Goal: Task Accomplishment & Management: Use online tool/utility

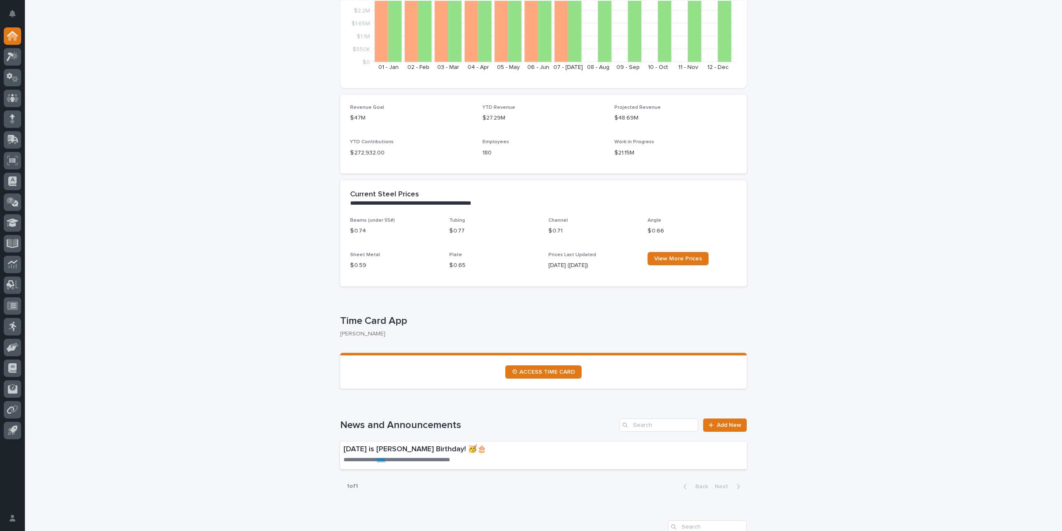
scroll to position [207, 0]
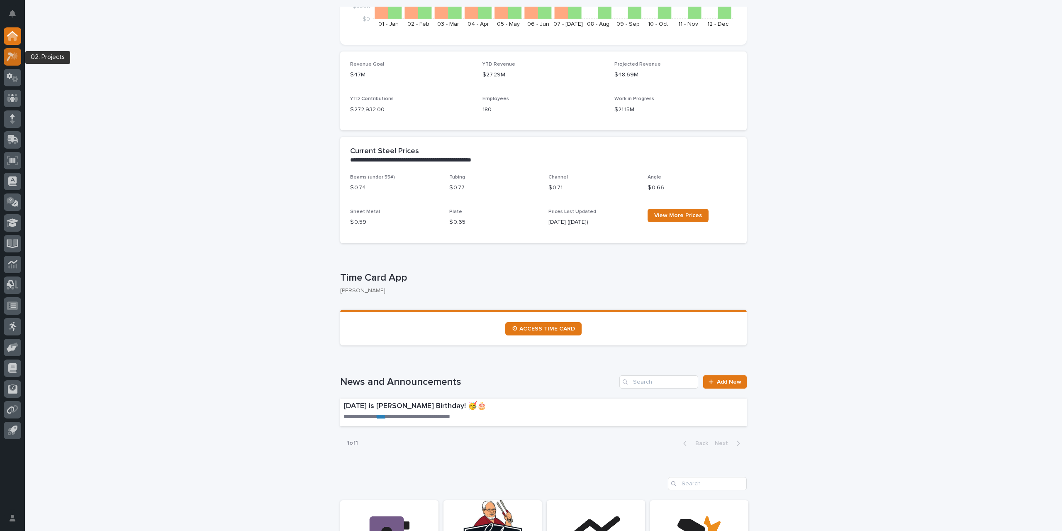
click at [11, 61] on icon at bounding box center [13, 57] width 12 height 10
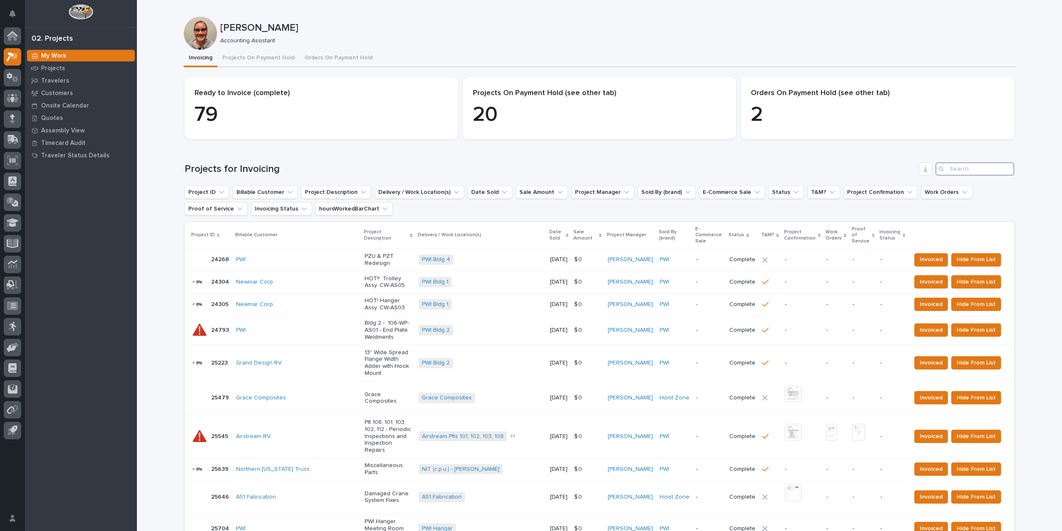
click at [954, 169] on input "Search" at bounding box center [975, 168] width 79 height 13
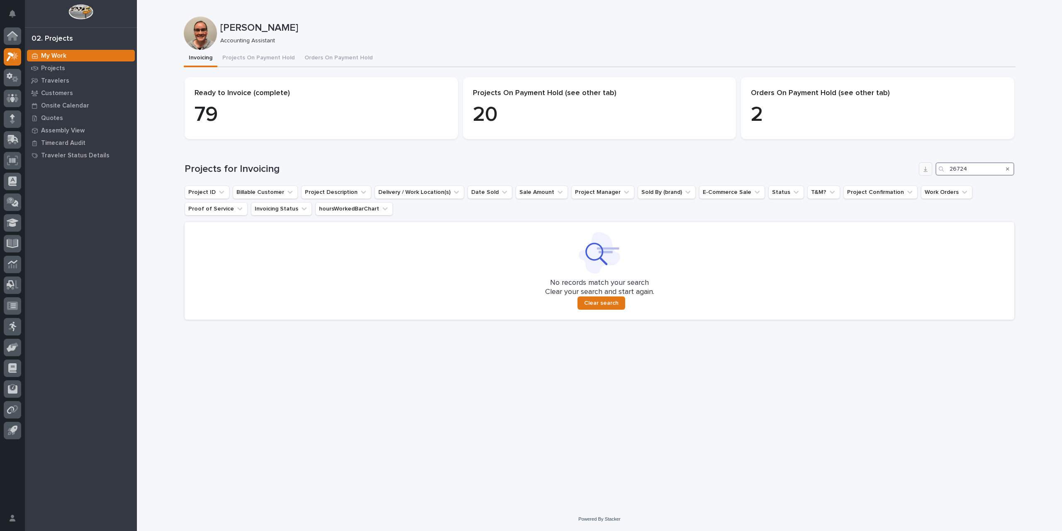
drag, startPoint x: 968, startPoint y: 171, endPoint x: 931, endPoint y: 171, distance: 37.4
click at [931, 171] on div "Projects for Invoicing 26724" at bounding box center [600, 168] width 830 height 13
type input "25719"
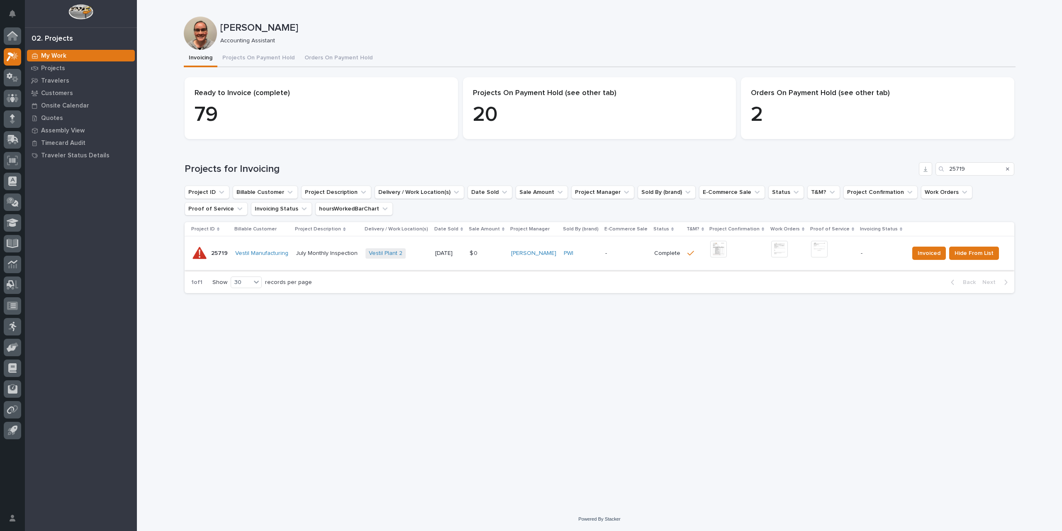
click at [717, 249] on img at bounding box center [718, 249] width 17 height 17
click at [820, 244] on img at bounding box center [819, 249] width 17 height 17
click at [932, 253] on span "Invoiced" at bounding box center [929, 253] width 23 height 10
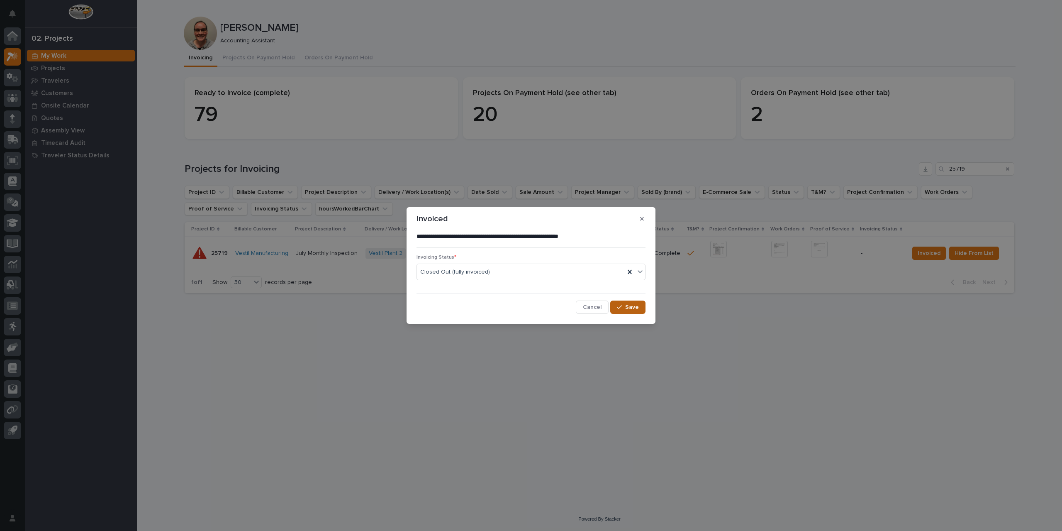
click at [629, 310] on span "Save" at bounding box center [632, 306] width 14 height 7
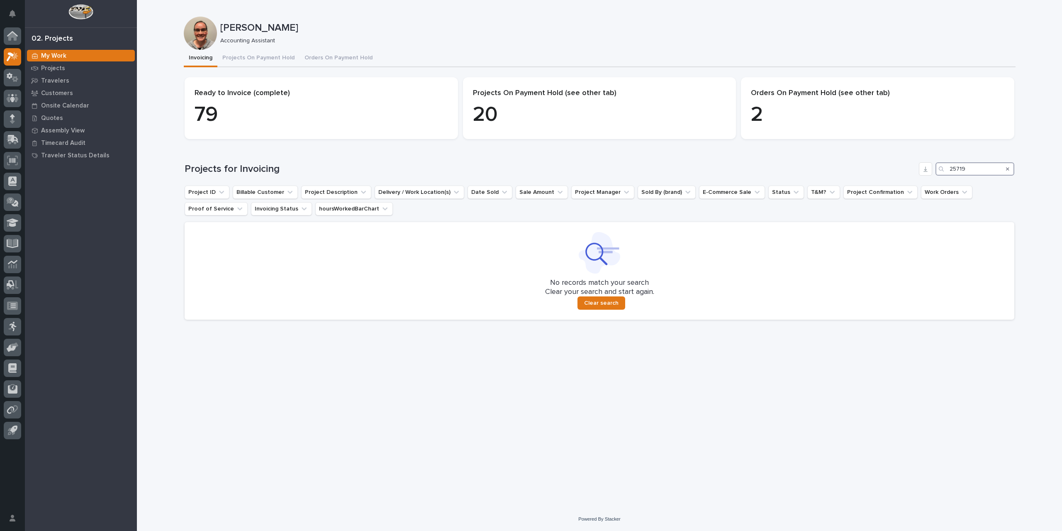
drag, startPoint x: 971, startPoint y: 169, endPoint x: 903, endPoint y: 168, distance: 68.1
click at [903, 168] on div "Projects for Invoicing 25719" at bounding box center [600, 168] width 830 height 13
click at [1007, 168] on icon "Search" at bounding box center [1007, 168] width 3 height 3
click at [968, 168] on input "Search" at bounding box center [975, 168] width 79 height 13
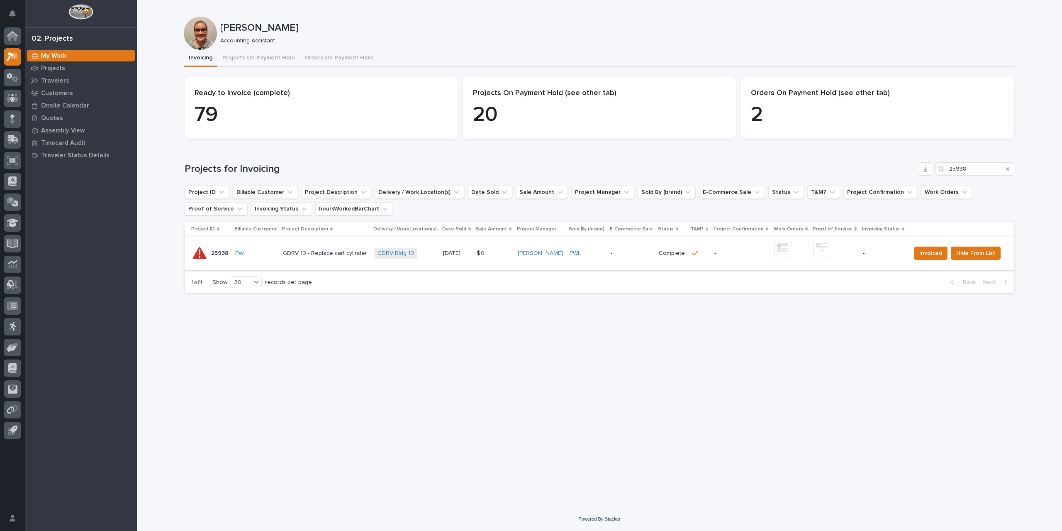
click at [782, 248] on img at bounding box center [783, 249] width 17 height 17
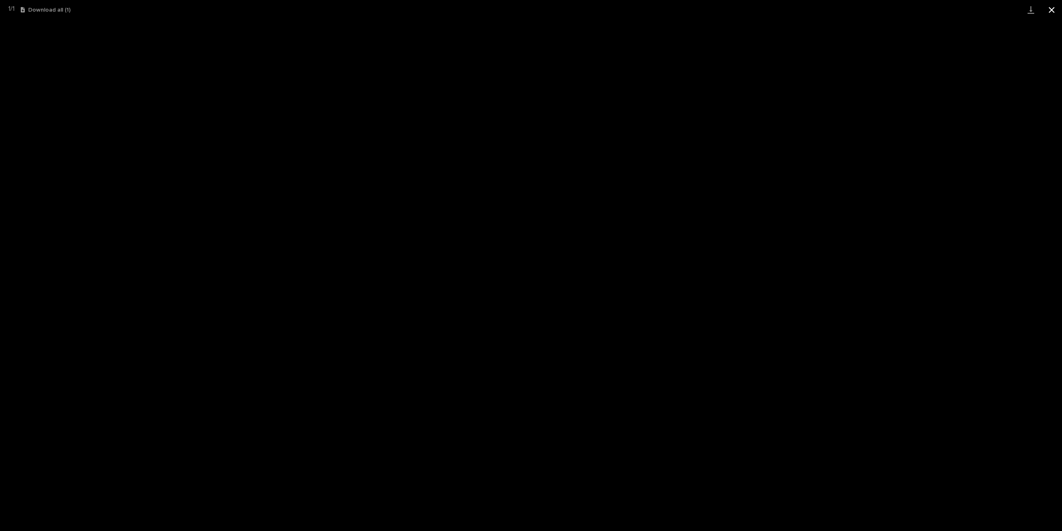
click at [1056, 11] on button "Close gallery" at bounding box center [1052, 10] width 21 height 20
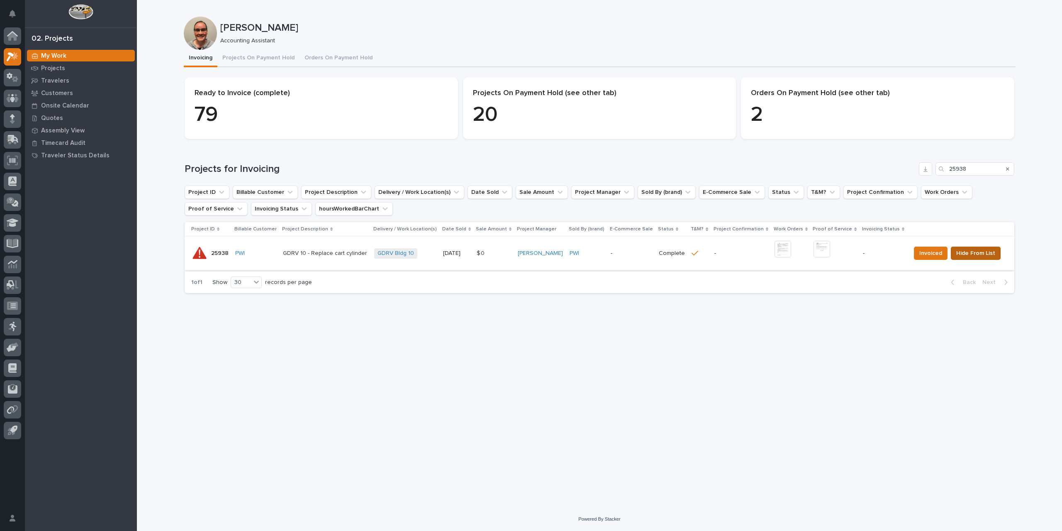
click at [960, 255] on span "Hide From List" at bounding box center [975, 253] width 39 height 10
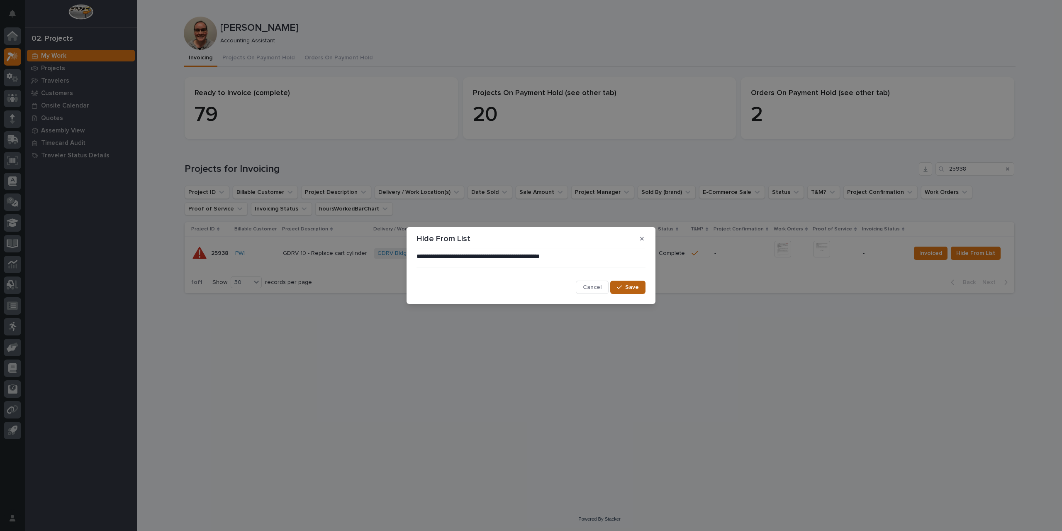
click at [629, 288] on span "Save" at bounding box center [632, 286] width 14 height 7
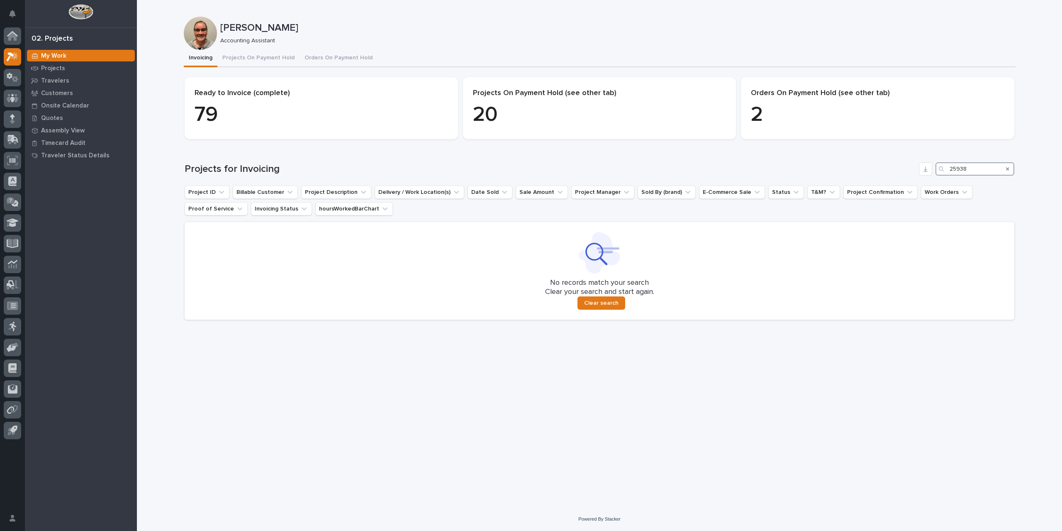
drag, startPoint x: 979, startPoint y: 167, endPoint x: 888, endPoint y: 173, distance: 91.9
click at [888, 173] on div "Projects for Invoicing 25938" at bounding box center [600, 168] width 830 height 13
type input "26276"
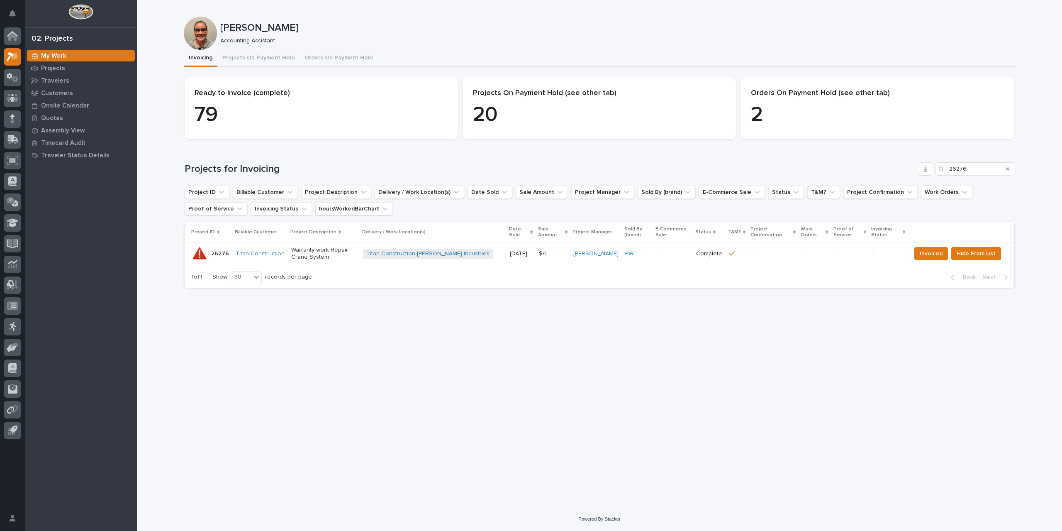
click at [759, 252] on p "-" at bounding box center [773, 253] width 44 height 7
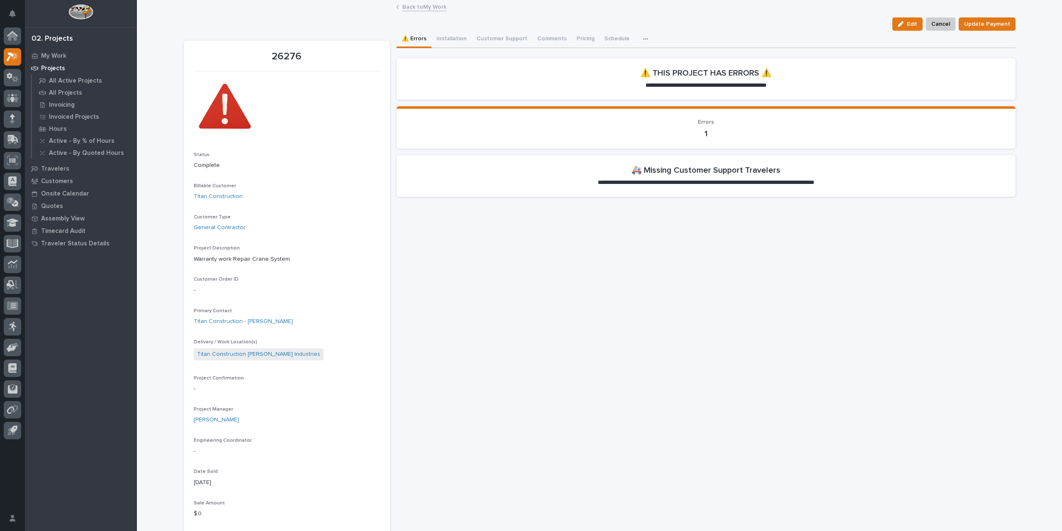
click at [423, 7] on link "Back to My Work" at bounding box center [424, 7] width 44 height 10
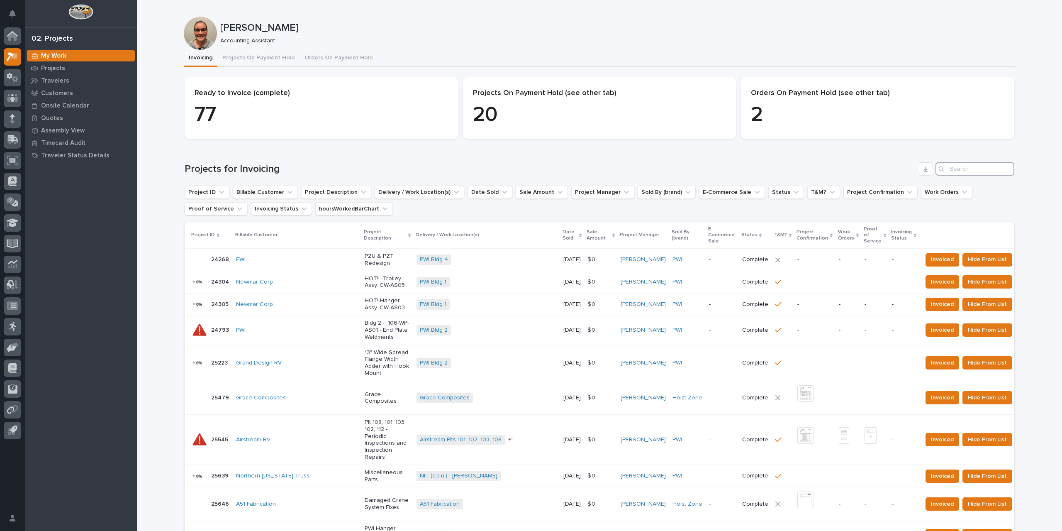
click at [959, 170] on input "Search" at bounding box center [975, 168] width 79 height 13
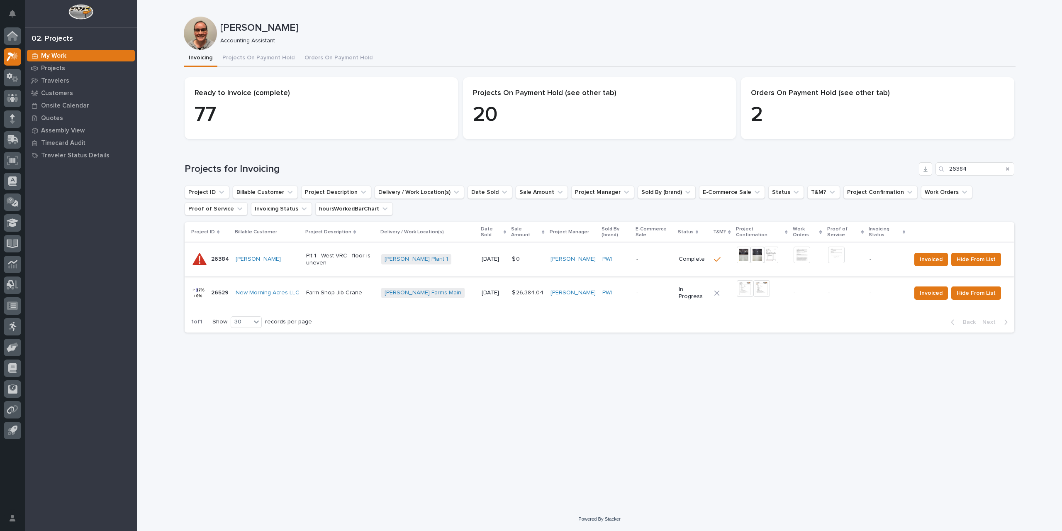
click at [768, 256] on img at bounding box center [771, 254] width 14 height 17
click at [841, 254] on img at bounding box center [836, 254] width 17 height 17
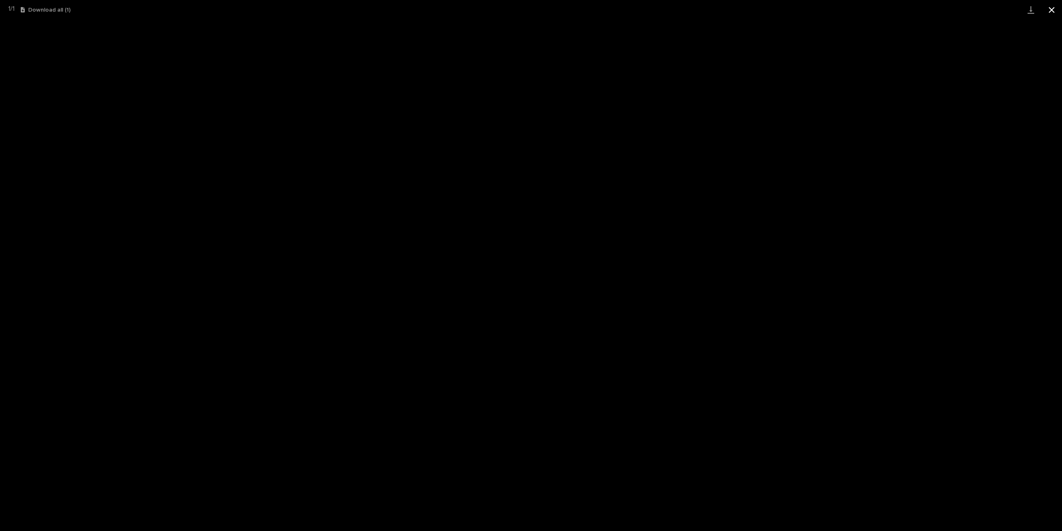
click at [1054, 10] on button "Close gallery" at bounding box center [1052, 10] width 21 height 20
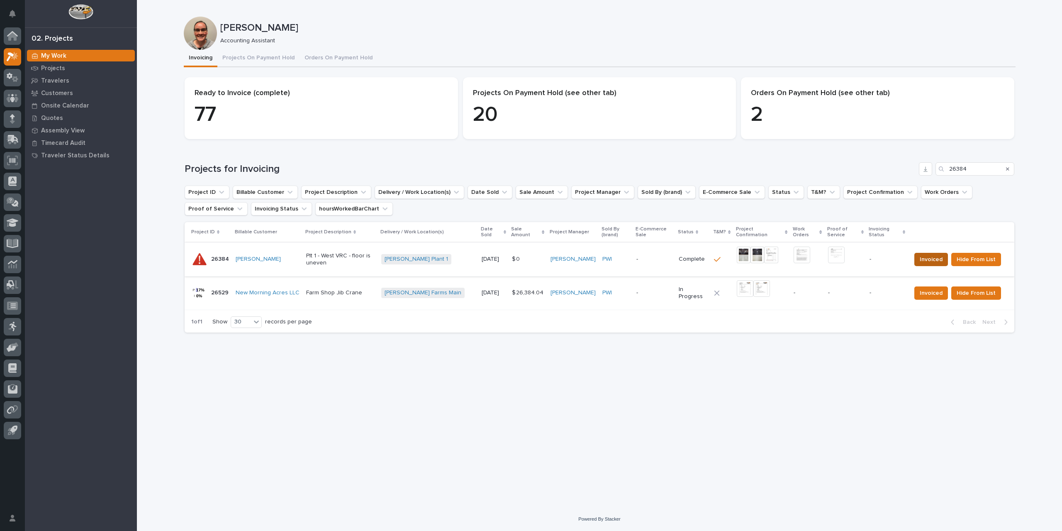
click at [939, 258] on span "Invoiced" at bounding box center [931, 259] width 23 height 10
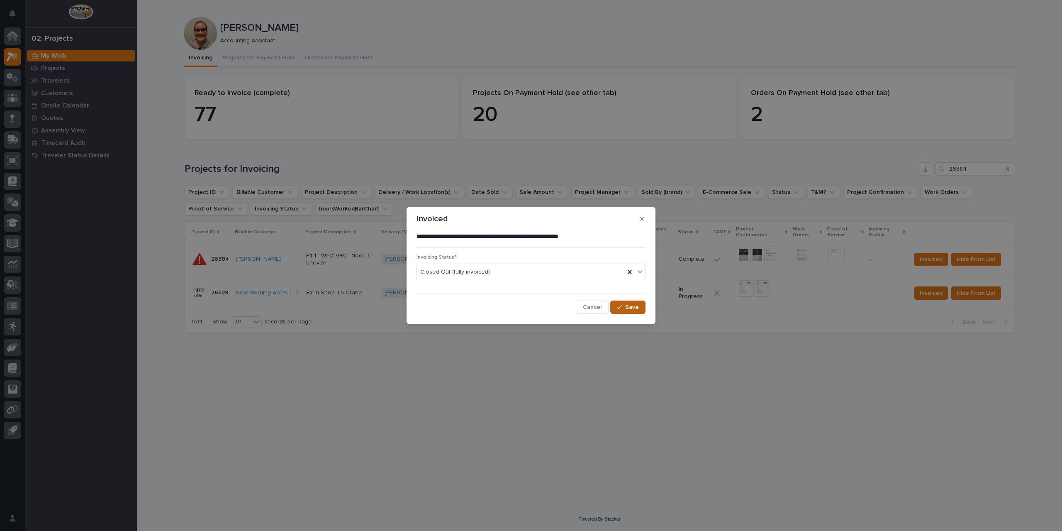
click at [643, 309] on button "Save" at bounding box center [627, 306] width 35 height 13
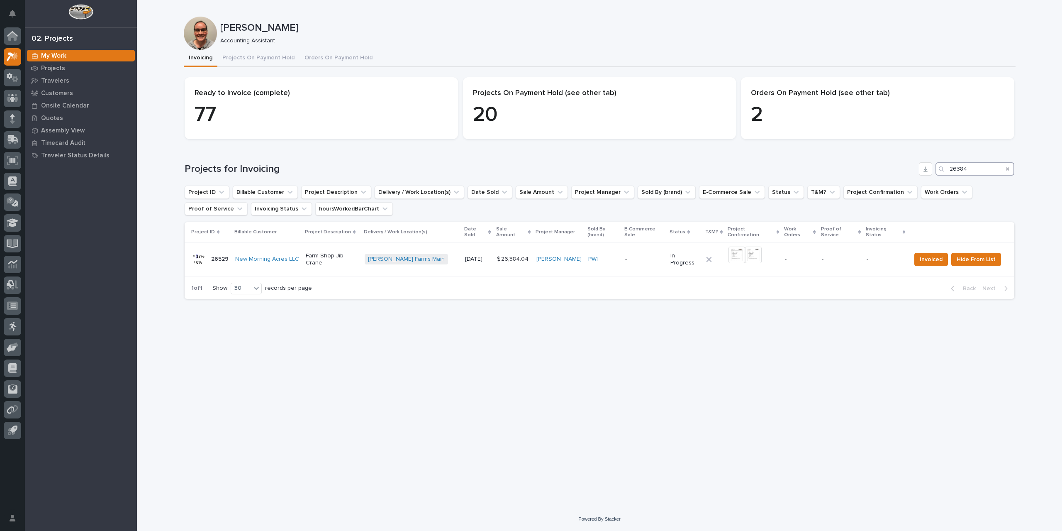
drag, startPoint x: 973, startPoint y: 171, endPoint x: 888, endPoint y: 168, distance: 84.7
click at [888, 168] on div "Projects for Invoicing 26384" at bounding box center [600, 168] width 830 height 13
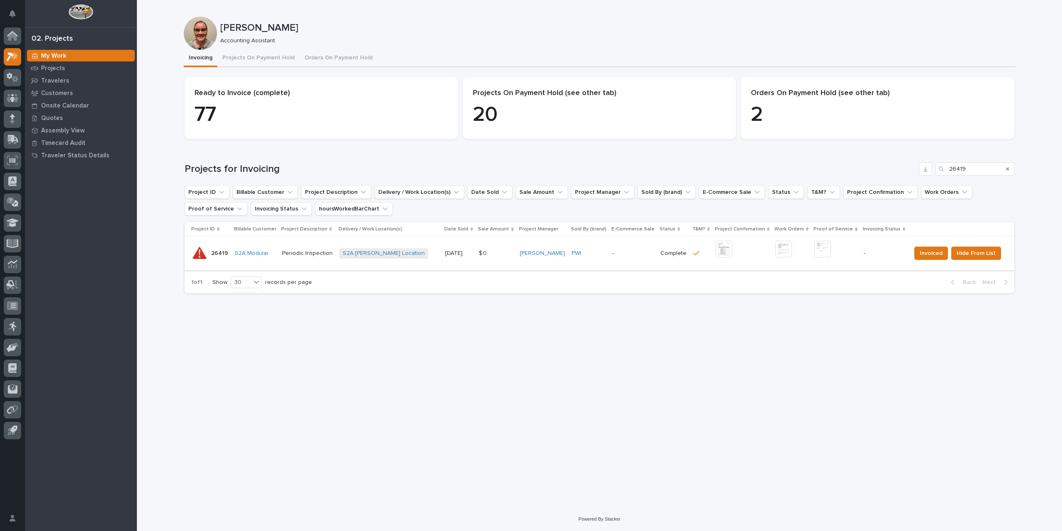
click at [716, 250] on img at bounding box center [724, 249] width 17 height 17
click at [825, 250] on img at bounding box center [823, 249] width 17 height 17
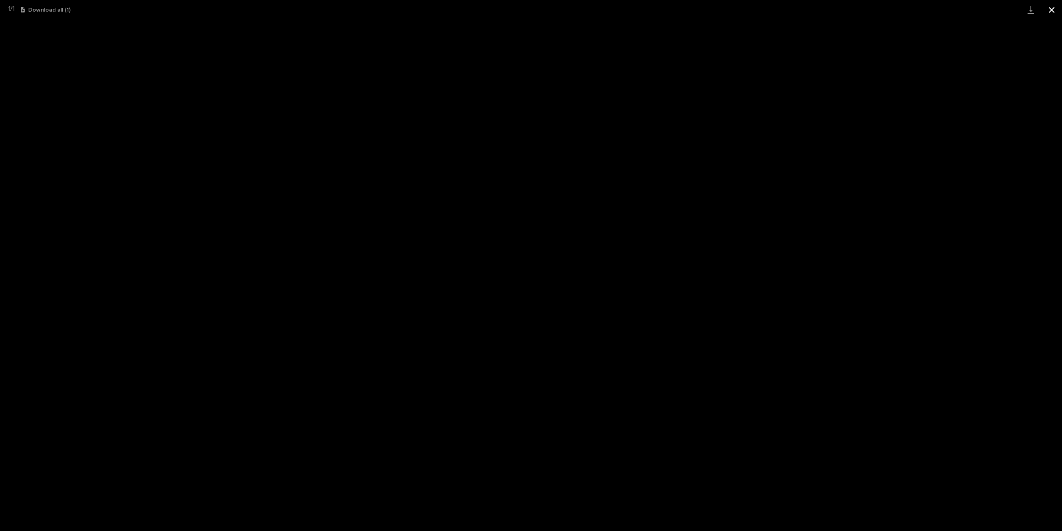
click at [1053, 9] on button "Close gallery" at bounding box center [1052, 10] width 21 height 20
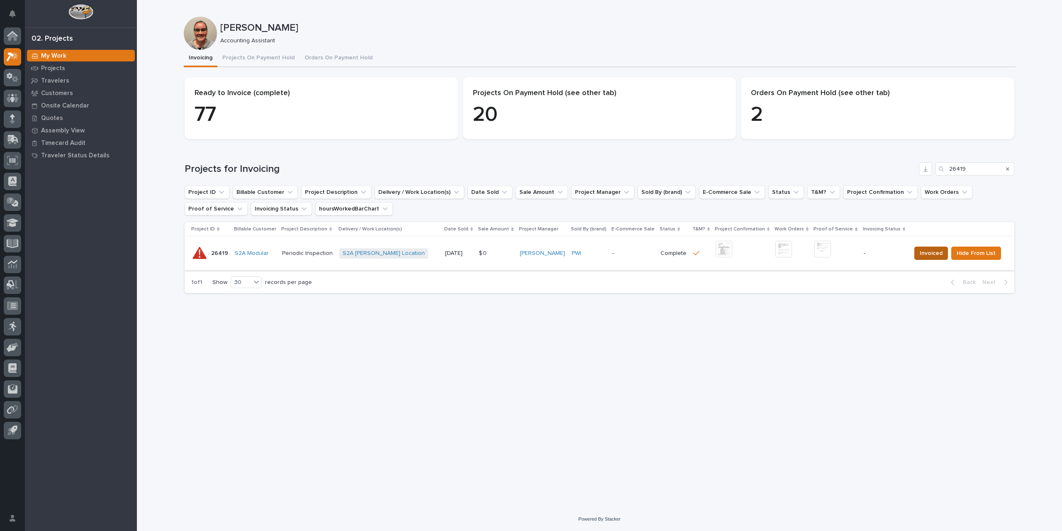
click at [920, 255] on span "Invoiced" at bounding box center [931, 253] width 23 height 10
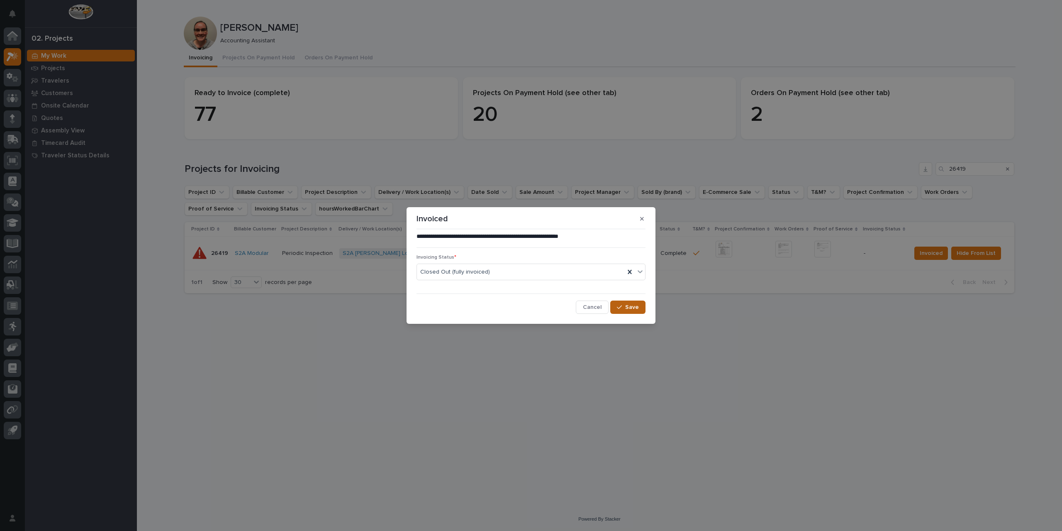
click at [631, 308] on span "Save" at bounding box center [632, 306] width 14 height 7
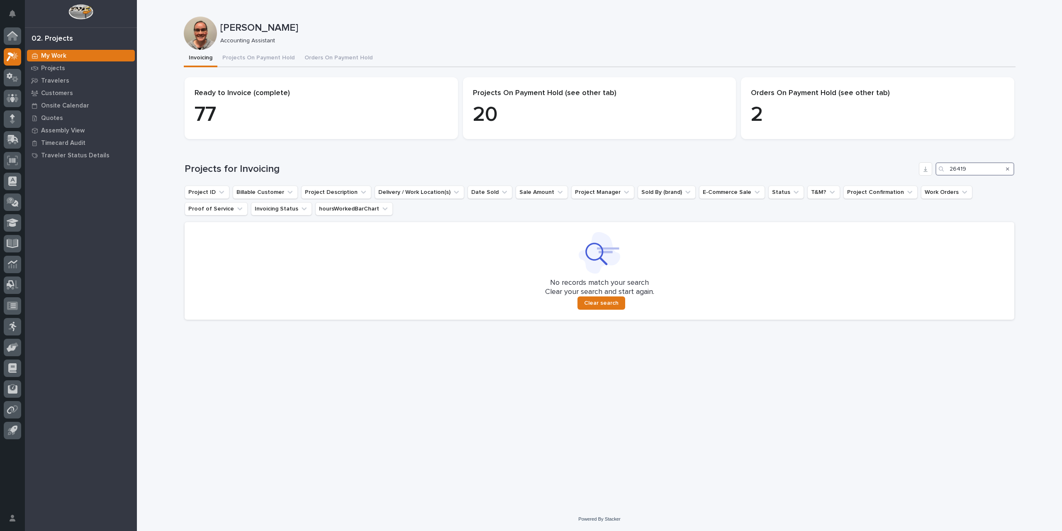
drag, startPoint x: 973, startPoint y: 175, endPoint x: 894, endPoint y: 175, distance: 79.7
click at [894, 175] on div "Projects for Invoicing 26419" at bounding box center [600, 168] width 830 height 13
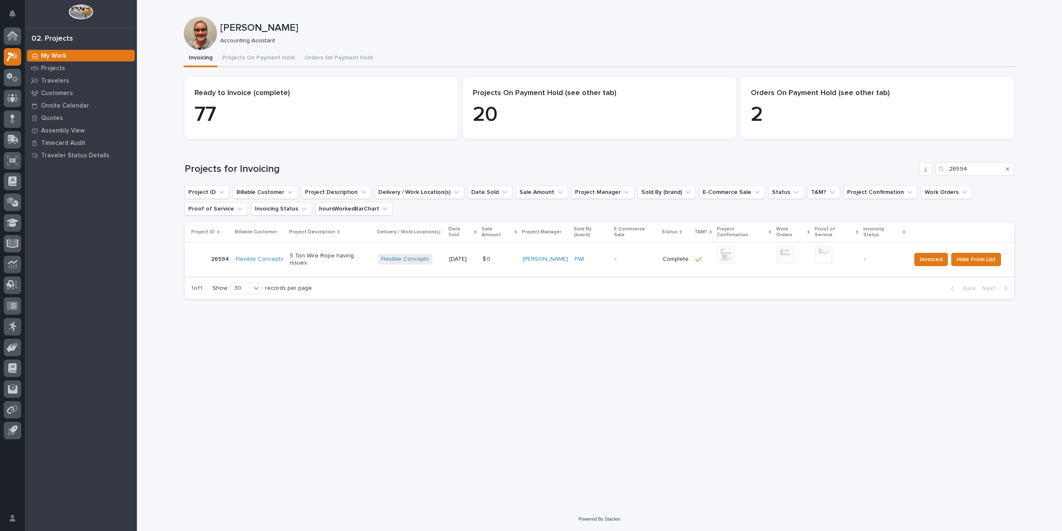
click at [729, 250] on img at bounding box center [726, 254] width 17 height 17
click at [821, 252] on img at bounding box center [824, 254] width 17 height 17
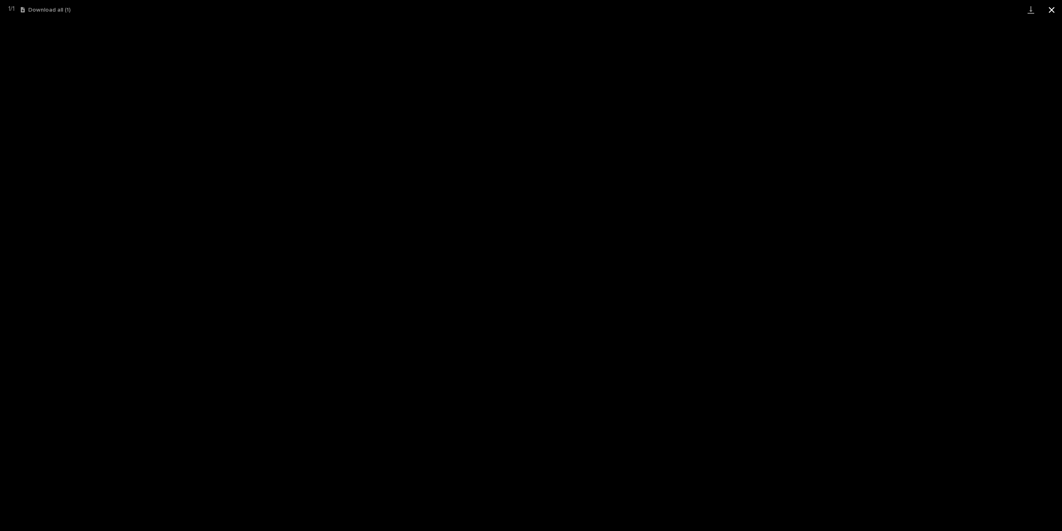
click at [1052, 9] on button "Close gallery" at bounding box center [1052, 10] width 21 height 20
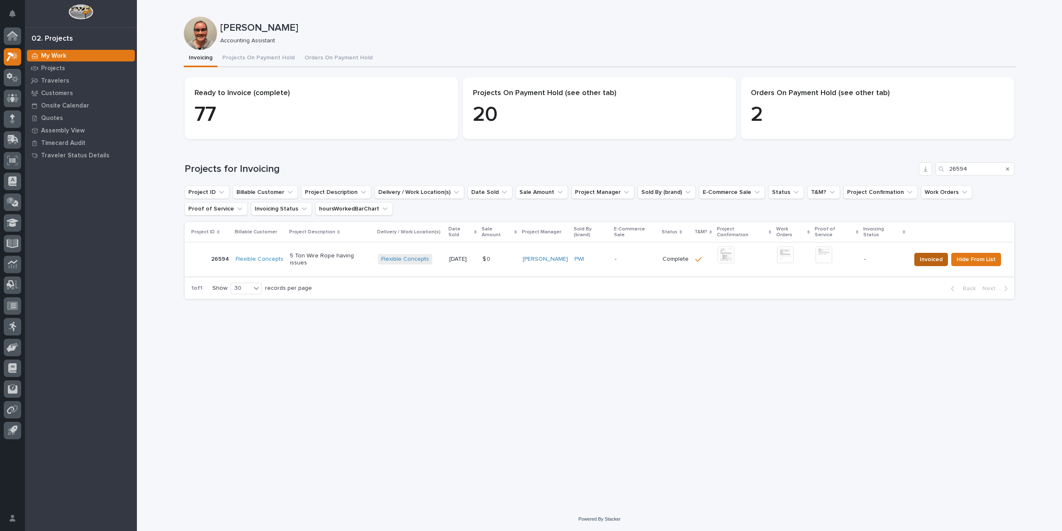
click at [924, 256] on span "Invoiced" at bounding box center [931, 259] width 23 height 10
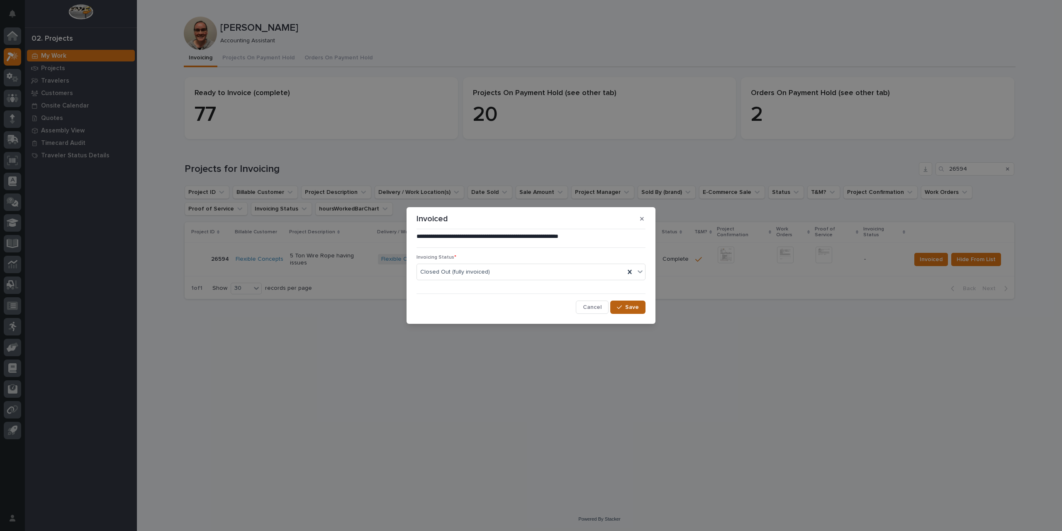
click at [636, 307] on span "Save" at bounding box center [632, 306] width 14 height 7
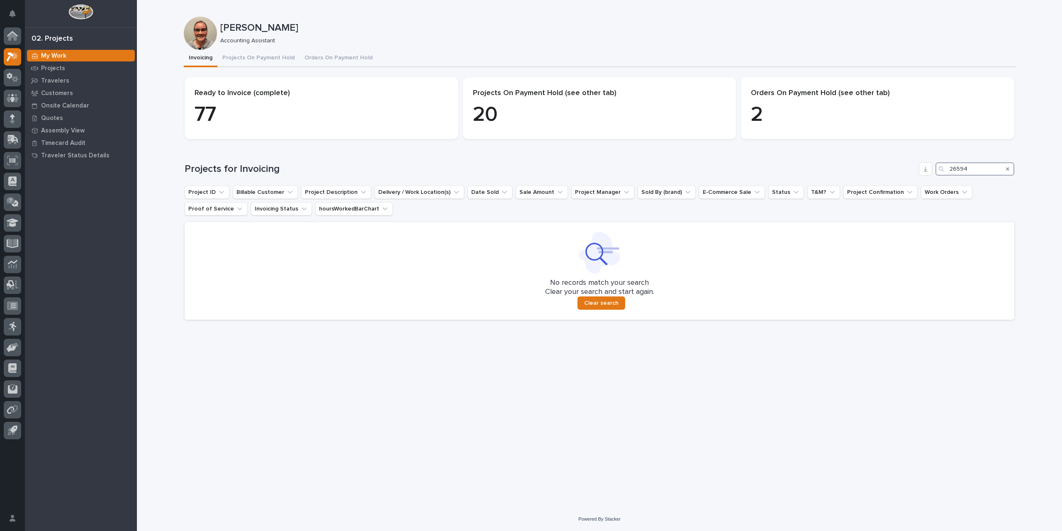
drag, startPoint x: 988, startPoint y: 169, endPoint x: 913, endPoint y: 173, distance: 74.8
click at [913, 173] on div "Projects for Invoicing 26594" at bounding box center [600, 168] width 830 height 13
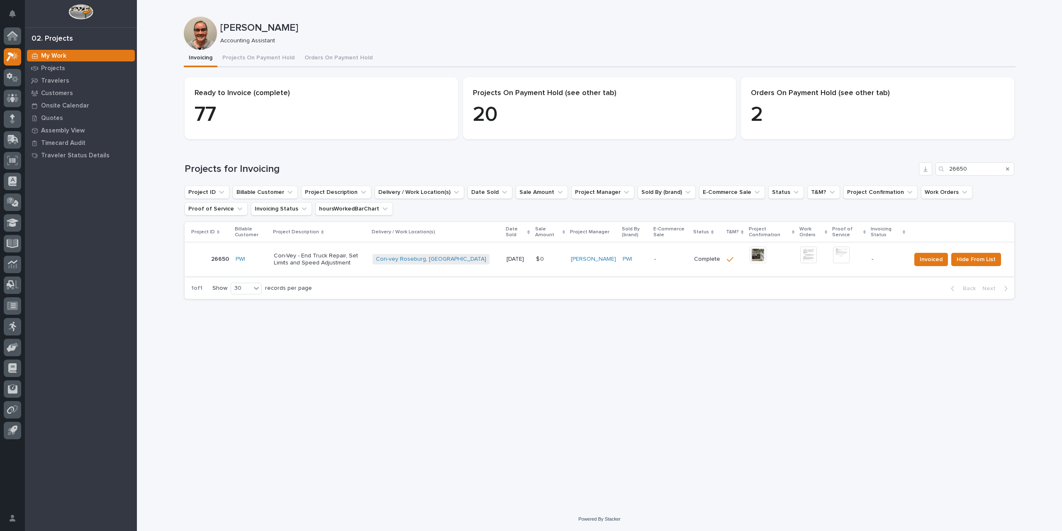
click at [753, 258] on img at bounding box center [758, 254] width 17 height 17
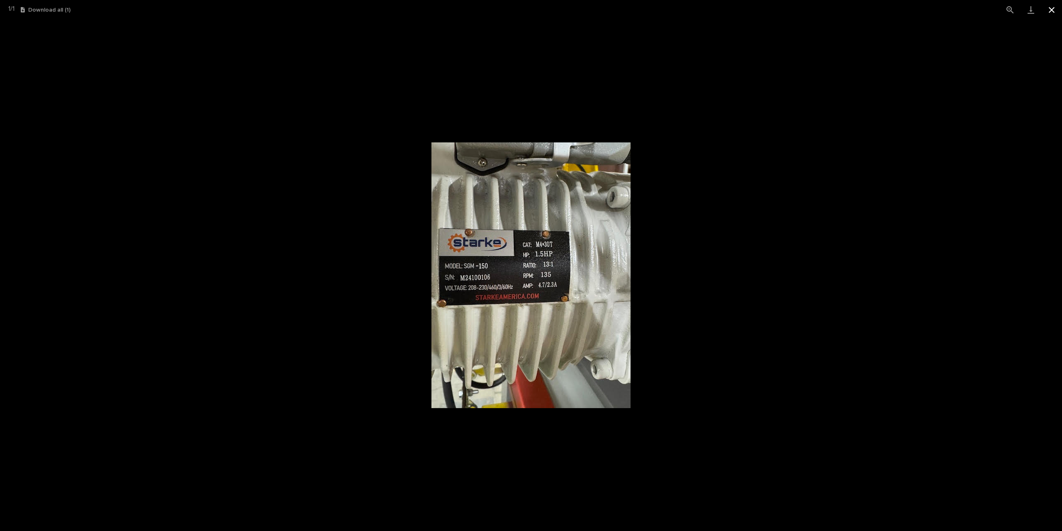
click at [1057, 6] on button "Close gallery" at bounding box center [1052, 10] width 21 height 20
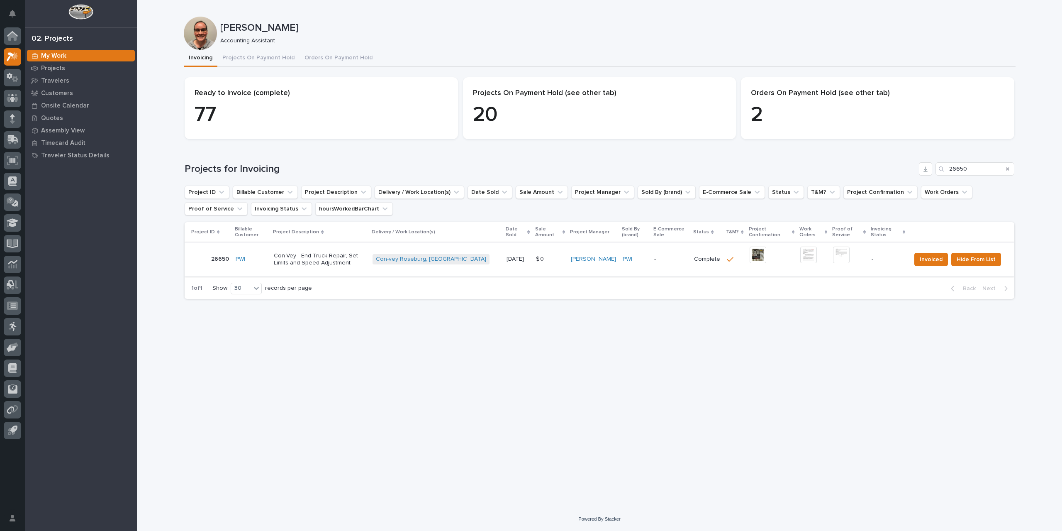
click at [803, 256] on img at bounding box center [808, 254] width 17 height 17
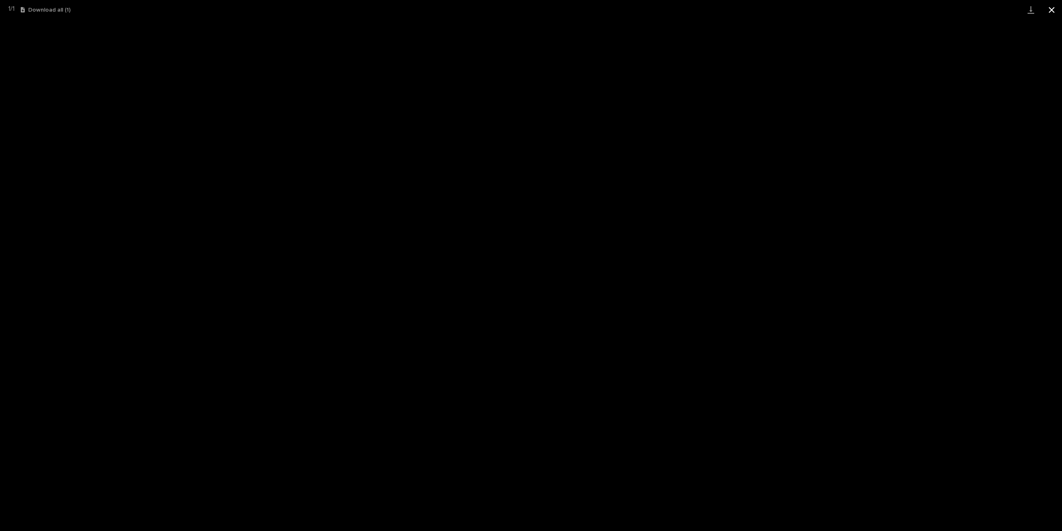
click at [1054, 12] on button "Close gallery" at bounding box center [1052, 10] width 21 height 20
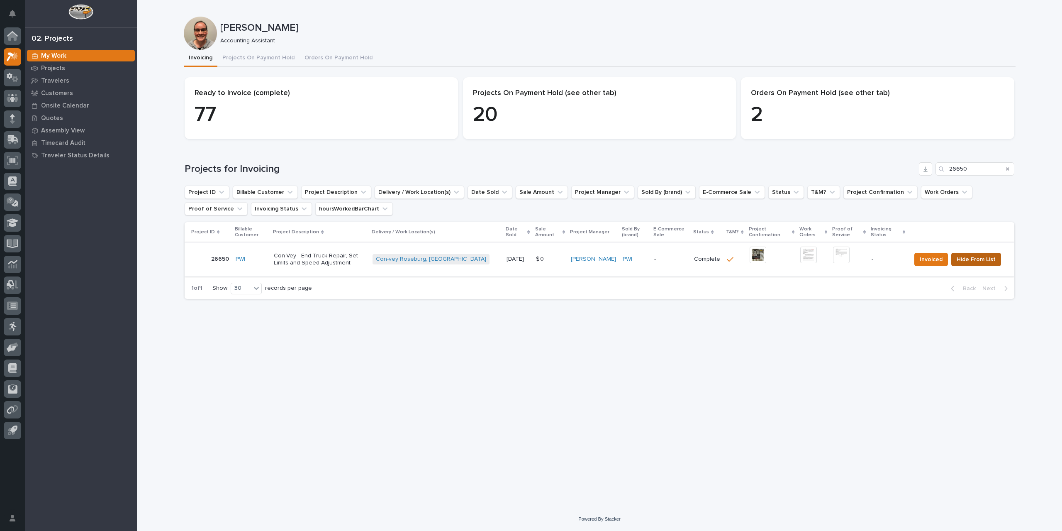
click at [991, 259] on span "Hide From List" at bounding box center [976, 259] width 39 height 10
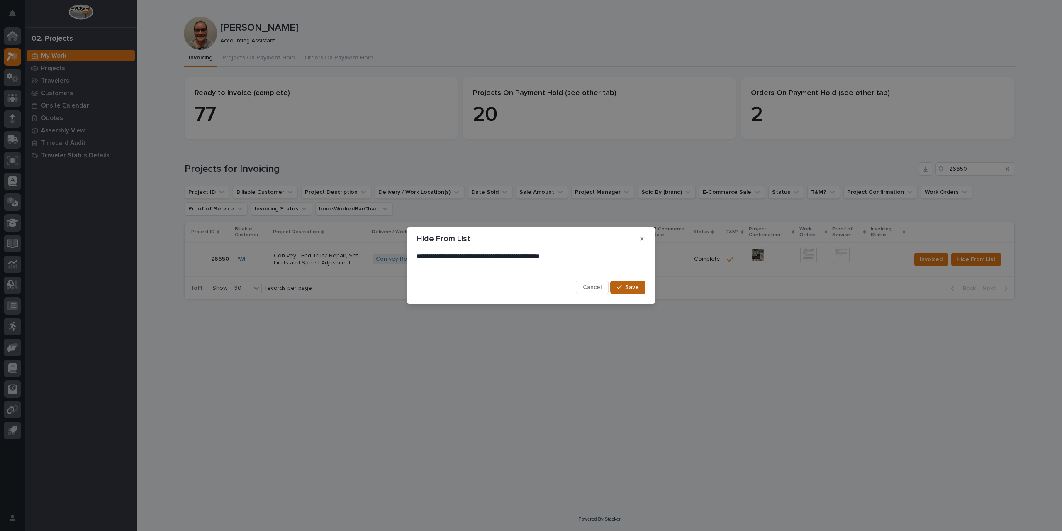
click at [627, 289] on span "Save" at bounding box center [632, 286] width 14 height 7
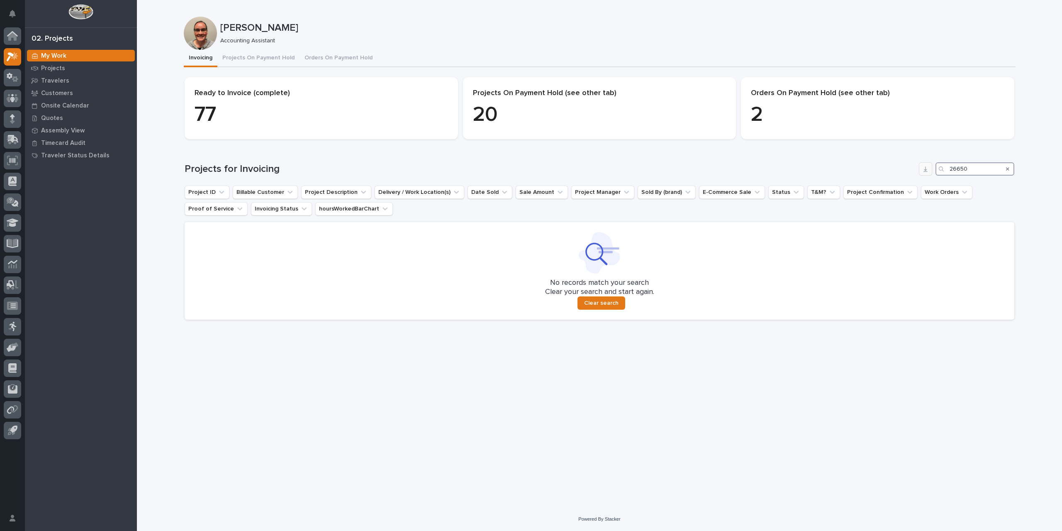
drag, startPoint x: 977, startPoint y: 170, endPoint x: 932, endPoint y: 172, distance: 45.3
click at [932, 172] on div "Projects for Invoicing 26650" at bounding box center [600, 168] width 830 height 13
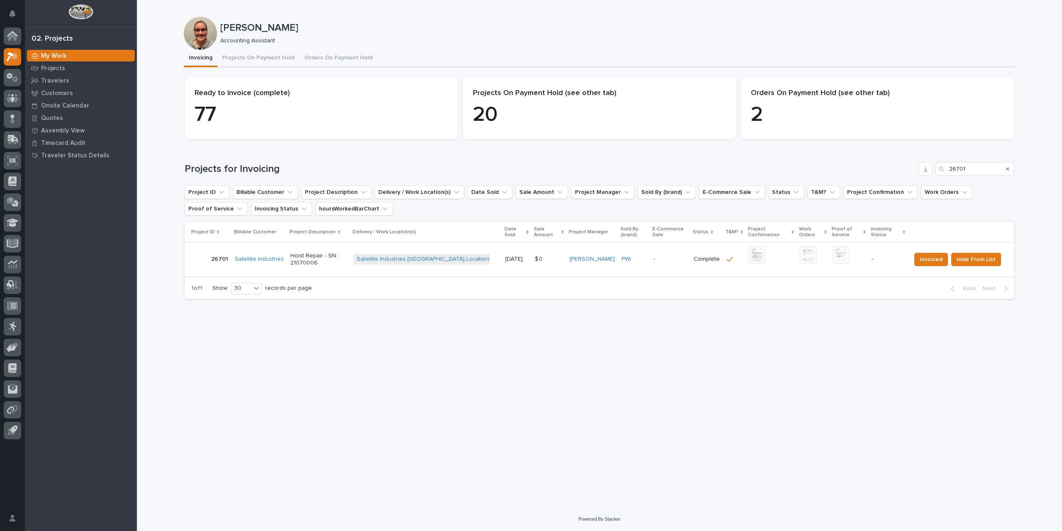
click at [749, 247] on img at bounding box center [757, 254] width 17 height 17
click at [749, 249] on img at bounding box center [757, 254] width 17 height 17
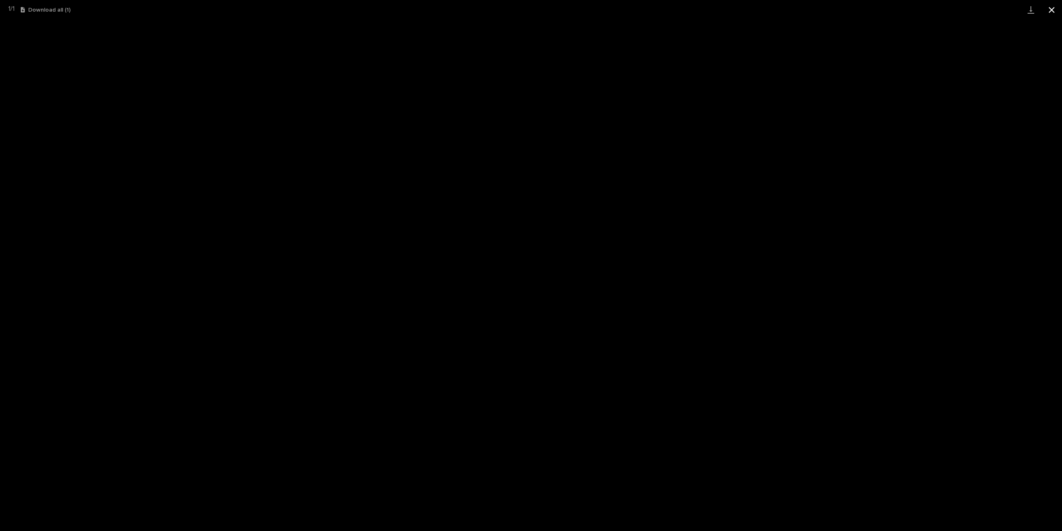
click at [1052, 11] on button "Close gallery" at bounding box center [1052, 10] width 21 height 20
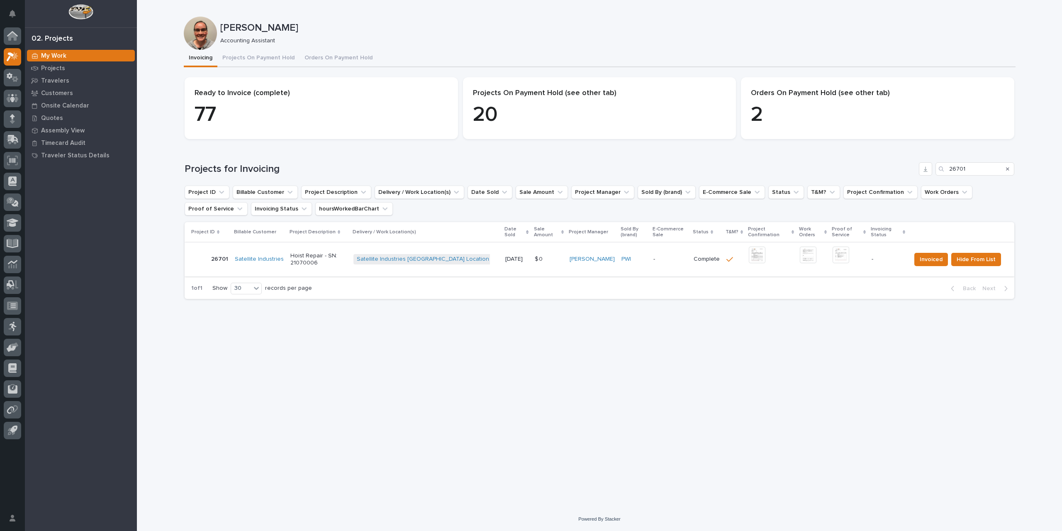
click at [833, 253] on img at bounding box center [841, 254] width 17 height 17
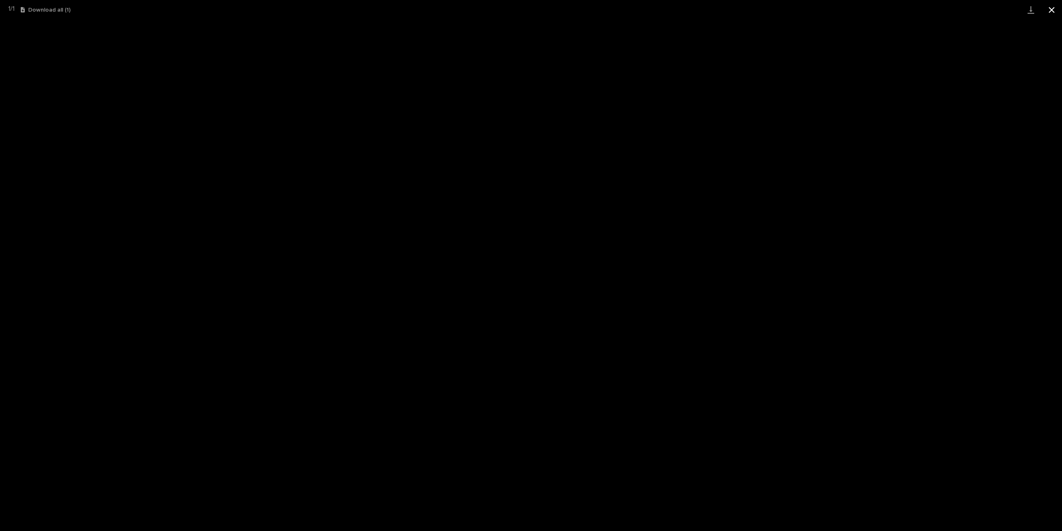
click at [1053, 11] on button "Close gallery" at bounding box center [1052, 10] width 21 height 20
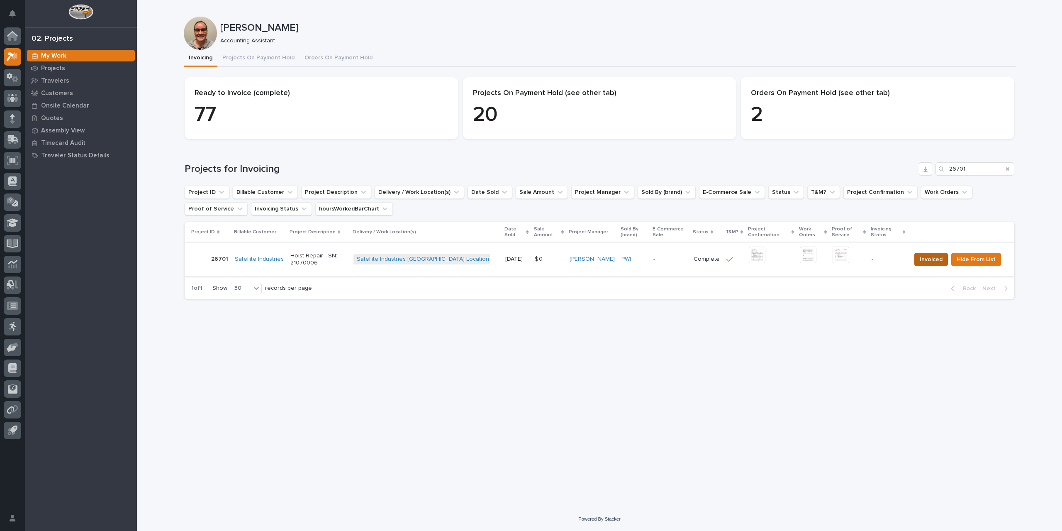
click at [931, 254] on span "Invoiced" at bounding box center [931, 259] width 23 height 10
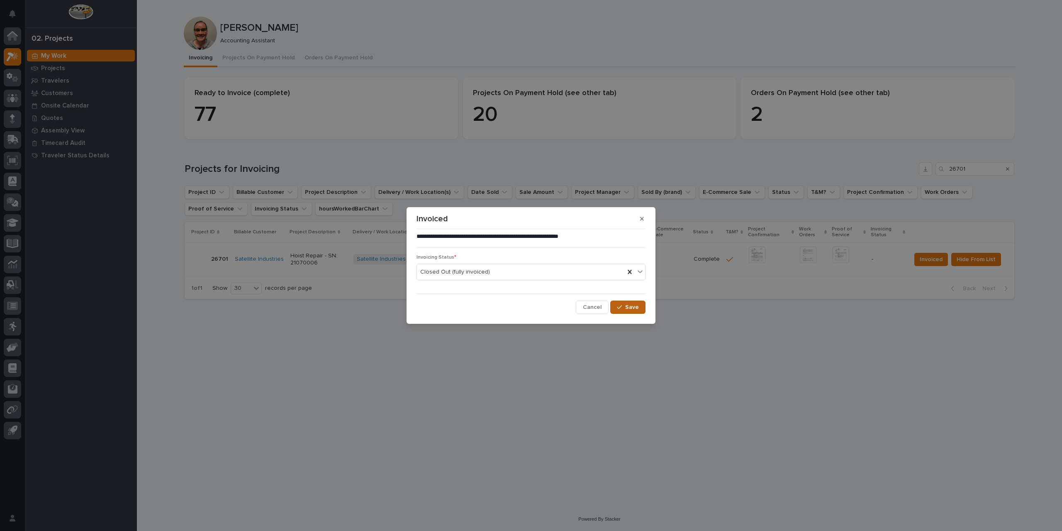
click at [627, 307] on span "Save" at bounding box center [632, 306] width 14 height 7
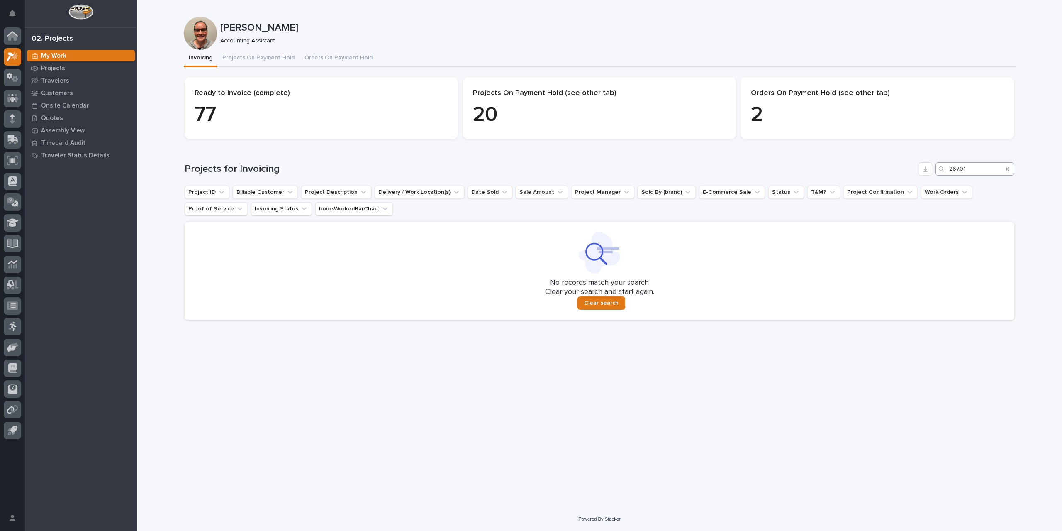
click at [984, 162] on div "Loading... Saving… Projects for Invoicing 26701 Project ID Billable Customer Pr…" at bounding box center [600, 236] width 830 height 181
click at [984, 166] on input "26701" at bounding box center [975, 168] width 79 height 13
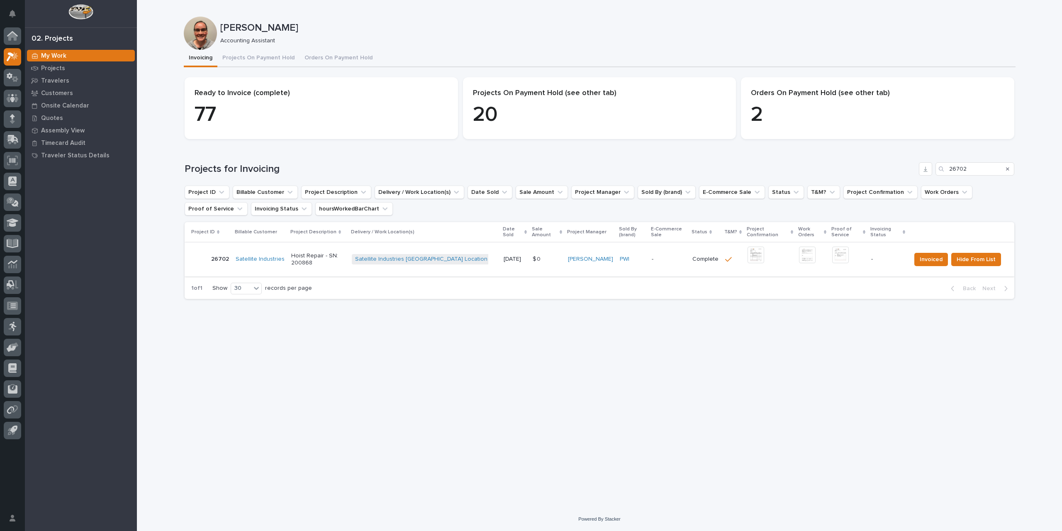
click at [748, 246] on img at bounding box center [756, 254] width 17 height 17
click at [832, 247] on img at bounding box center [840, 254] width 17 height 17
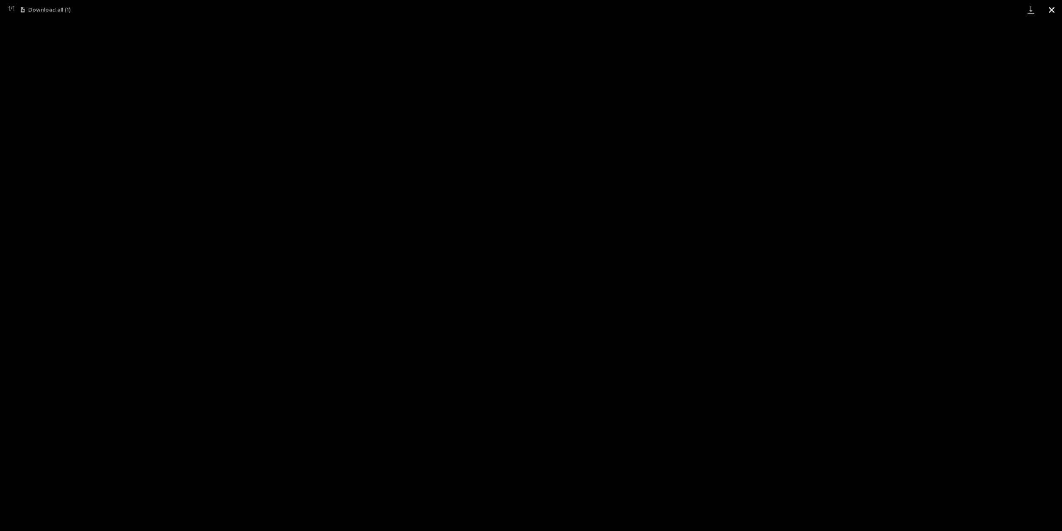
click at [1059, 9] on button "Close gallery" at bounding box center [1052, 10] width 21 height 20
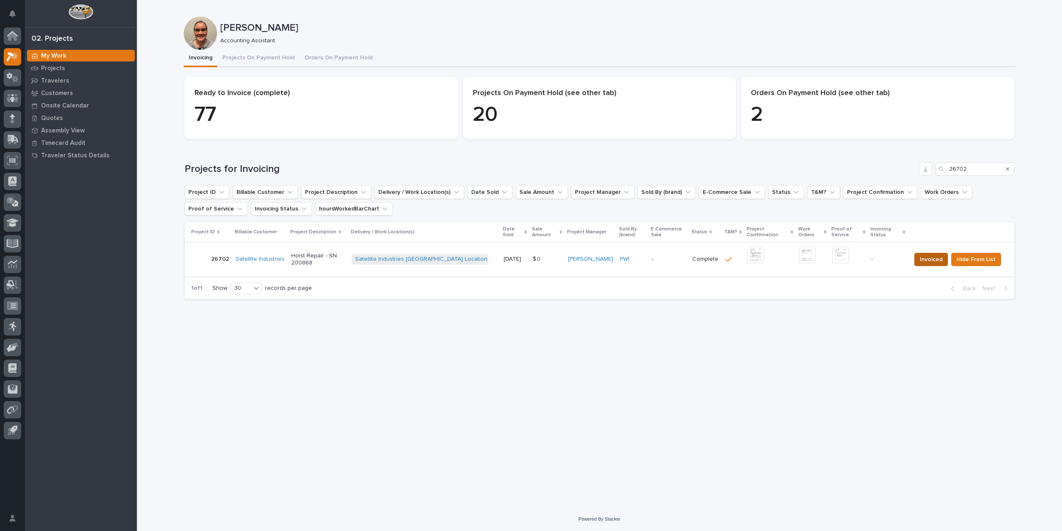
click at [934, 255] on span "Invoiced" at bounding box center [931, 259] width 23 height 10
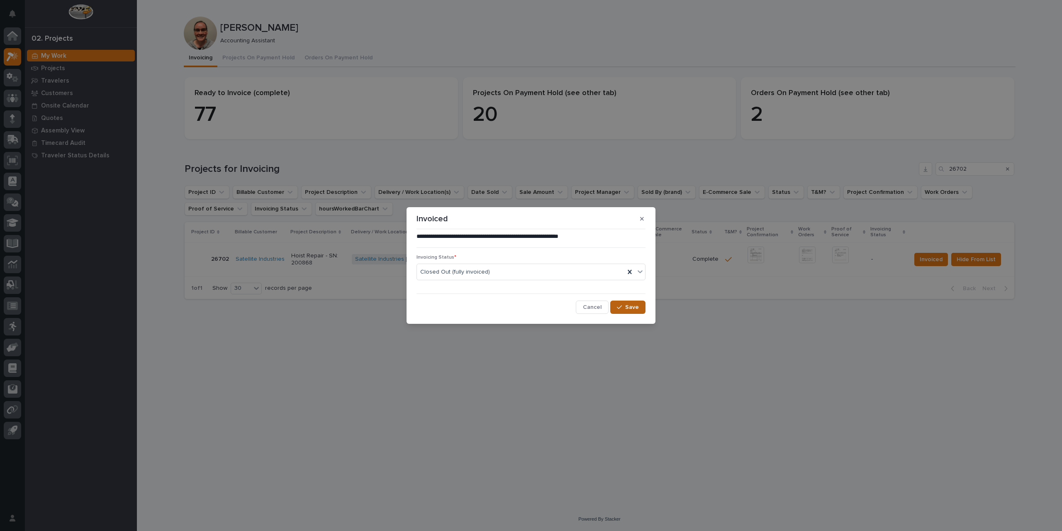
click at [630, 303] on span "Save" at bounding box center [632, 306] width 14 height 7
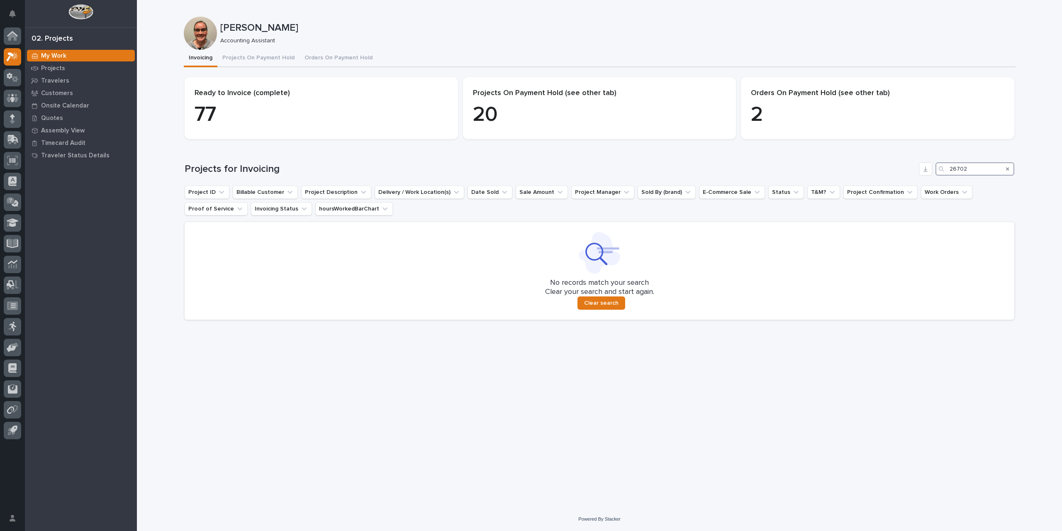
click at [982, 168] on input "26702" at bounding box center [975, 168] width 79 height 13
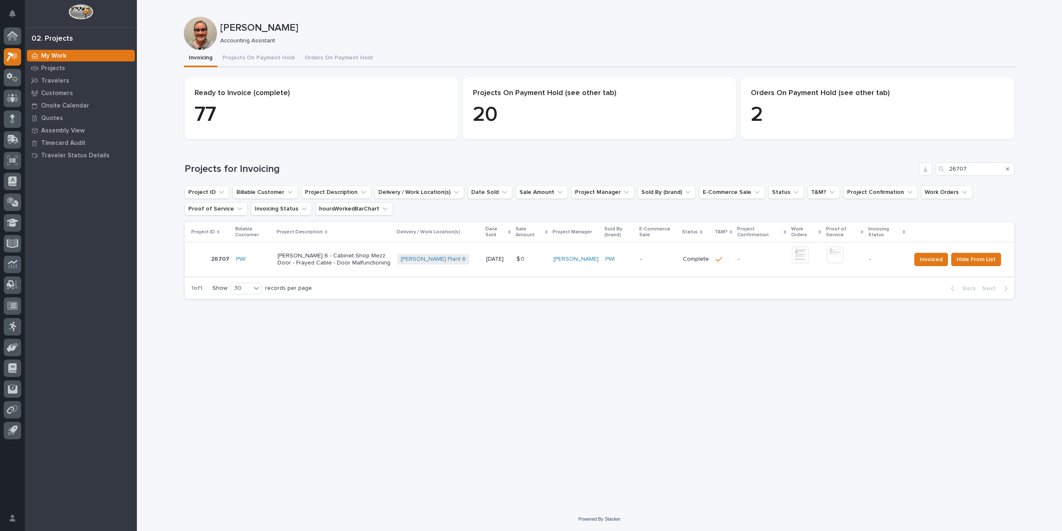
click at [795, 256] on img at bounding box center [800, 254] width 17 height 17
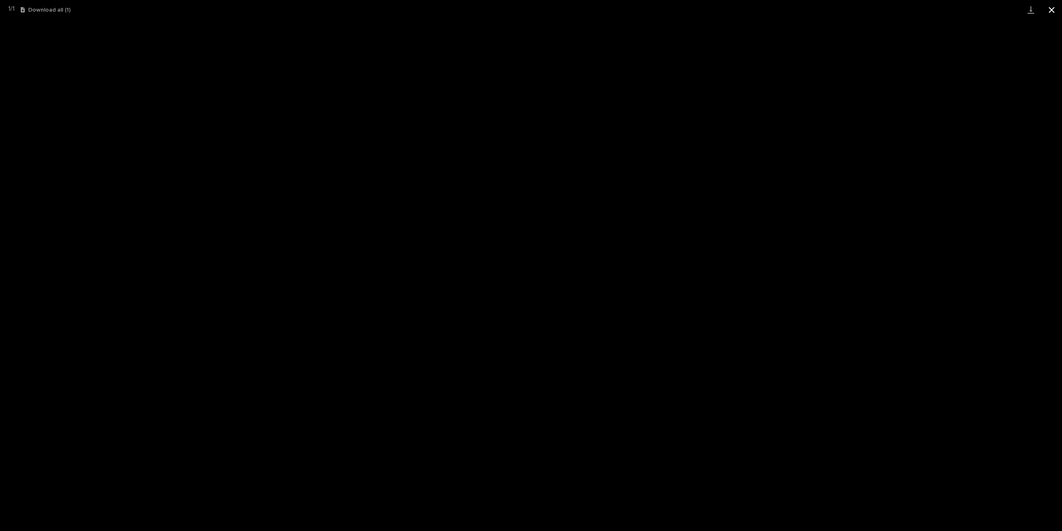
click at [1050, 12] on button "Close gallery" at bounding box center [1052, 10] width 21 height 20
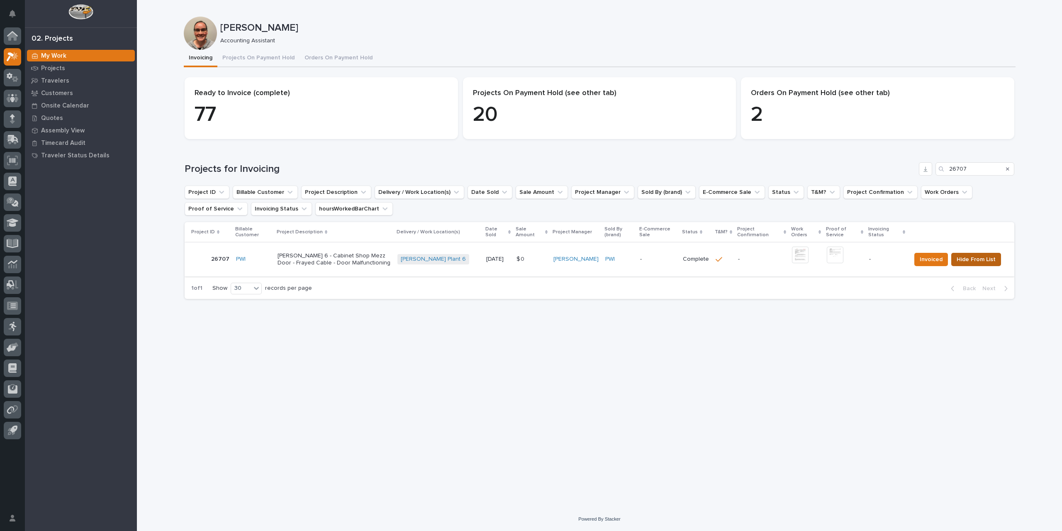
click at [978, 261] on span "Hide From List" at bounding box center [976, 259] width 39 height 10
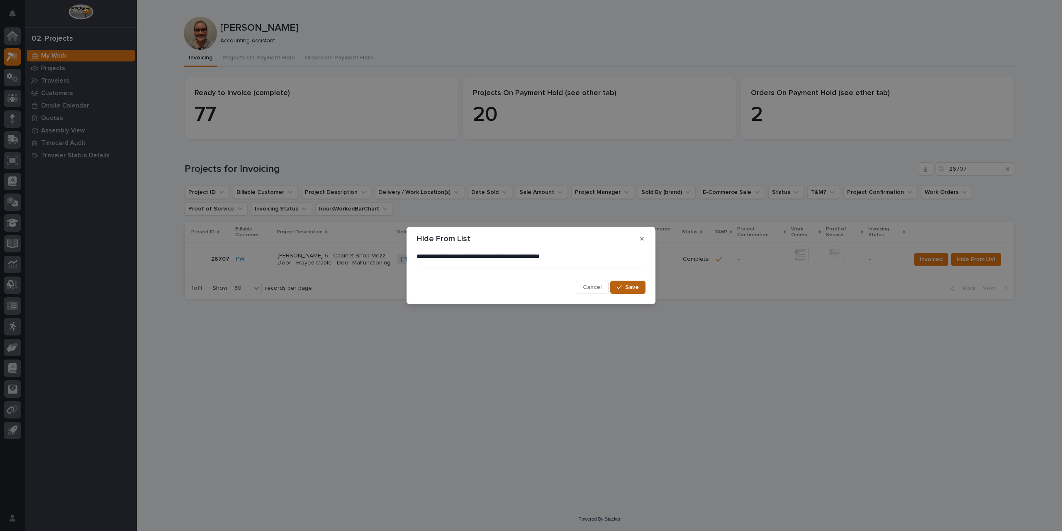
click at [629, 286] on span "Save" at bounding box center [632, 286] width 14 height 7
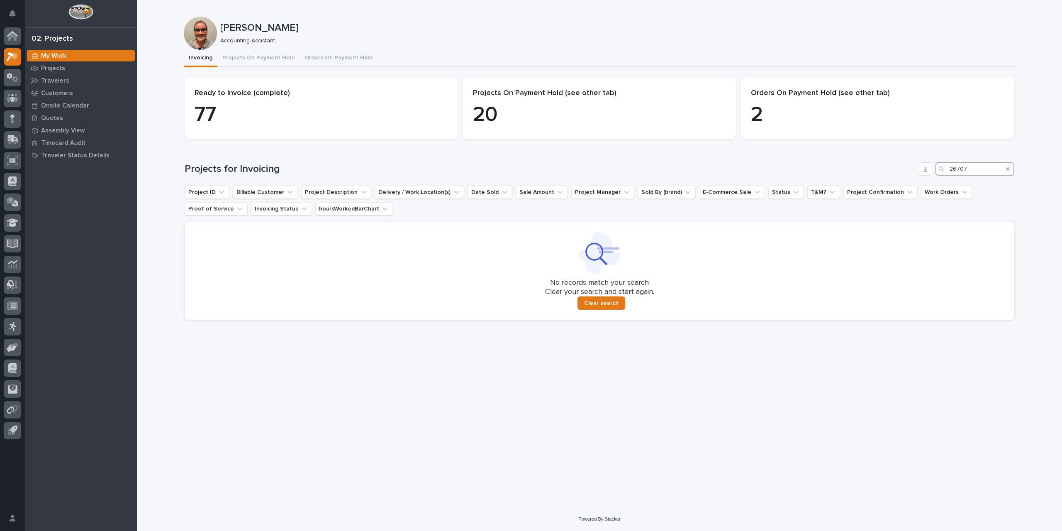
click at [973, 171] on input "26707" at bounding box center [975, 168] width 79 height 13
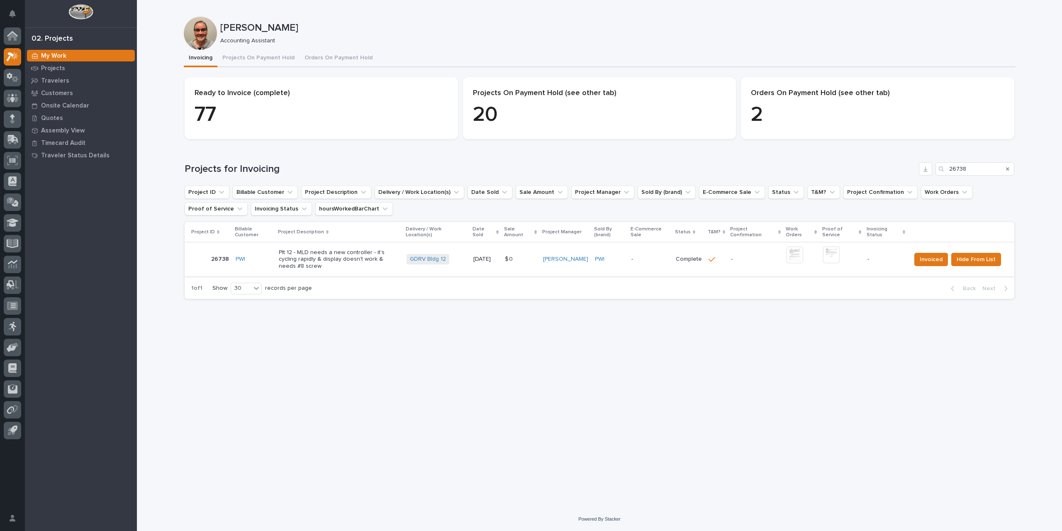
click at [800, 254] on img at bounding box center [795, 254] width 17 height 17
click at [979, 258] on span "Hide From List" at bounding box center [976, 259] width 39 height 10
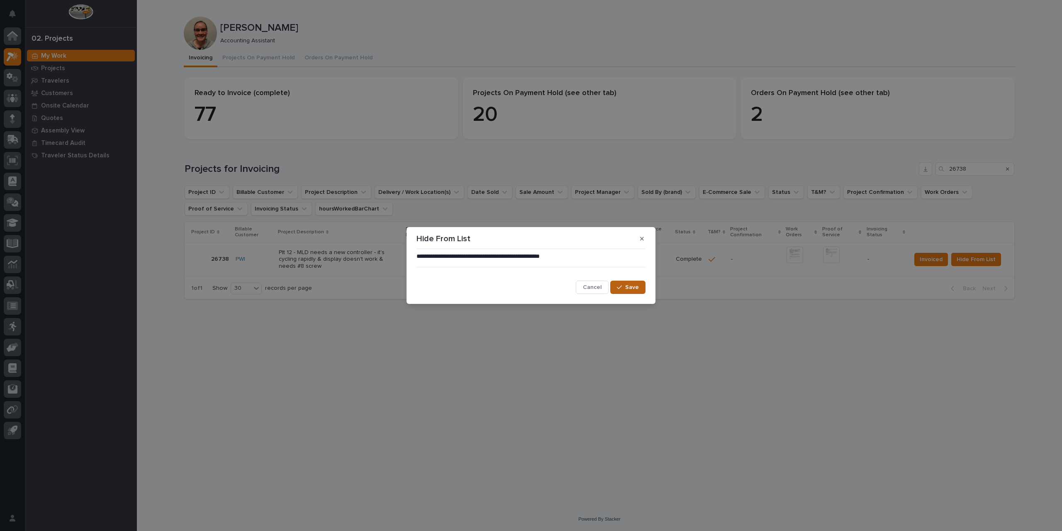
click at [638, 288] on span "Save" at bounding box center [632, 286] width 14 height 7
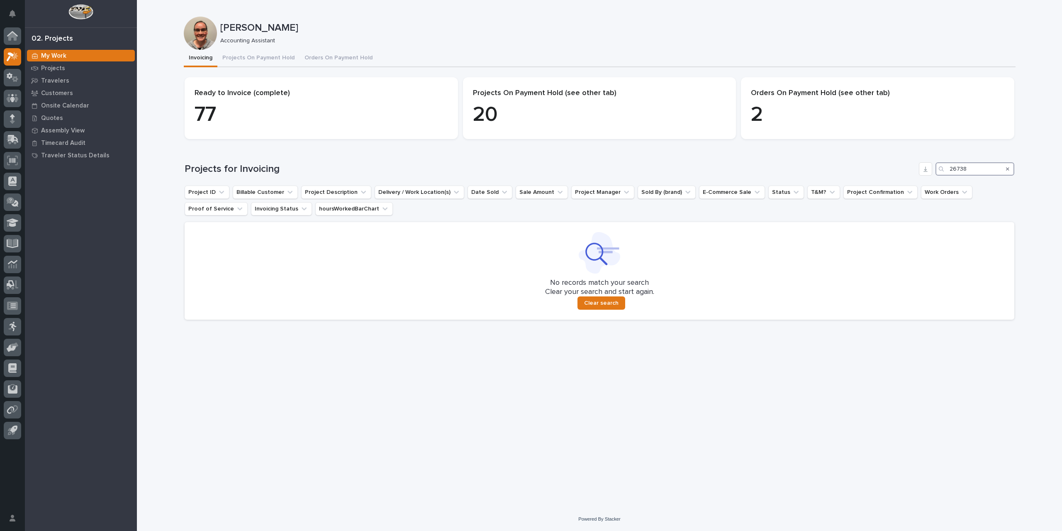
drag, startPoint x: 973, startPoint y: 168, endPoint x: 959, endPoint y: 168, distance: 13.7
click at [959, 168] on input "26738" at bounding box center [975, 168] width 79 height 13
type input "26755"
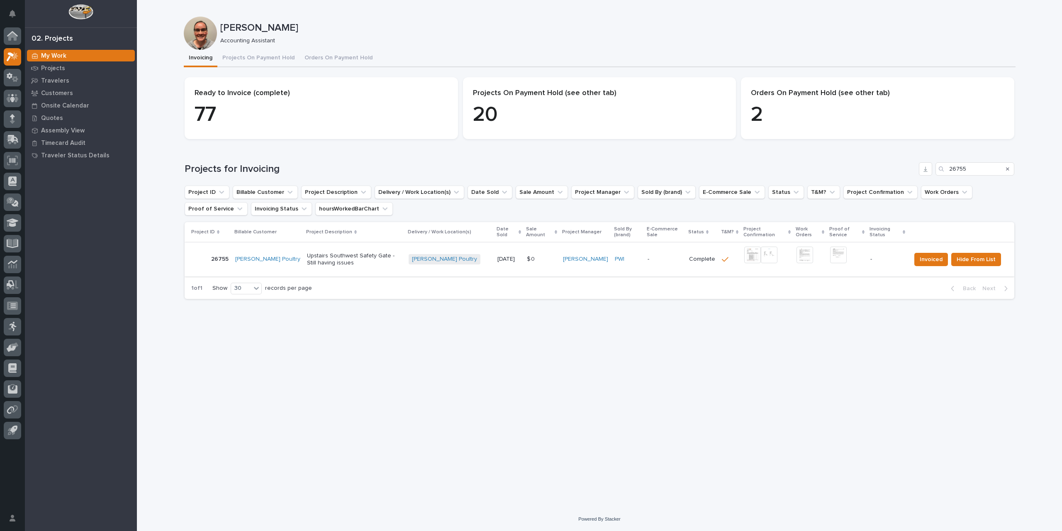
click at [744, 257] on img at bounding box center [752, 254] width 17 height 17
click at [836, 254] on img at bounding box center [838, 254] width 17 height 17
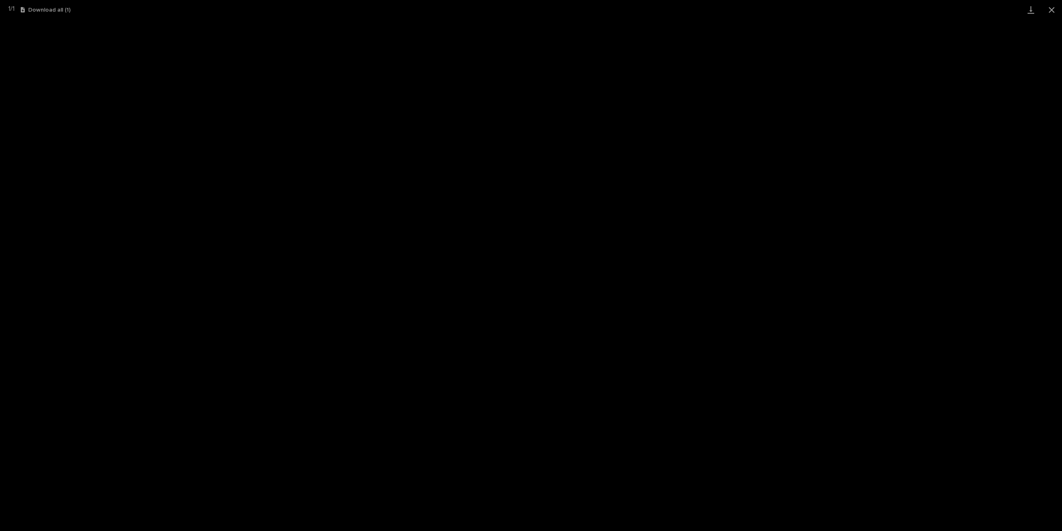
drag, startPoint x: 1050, startPoint y: 8, endPoint x: 1020, endPoint y: 8, distance: 30.3
click at [1047, 8] on button "Close gallery" at bounding box center [1052, 10] width 21 height 20
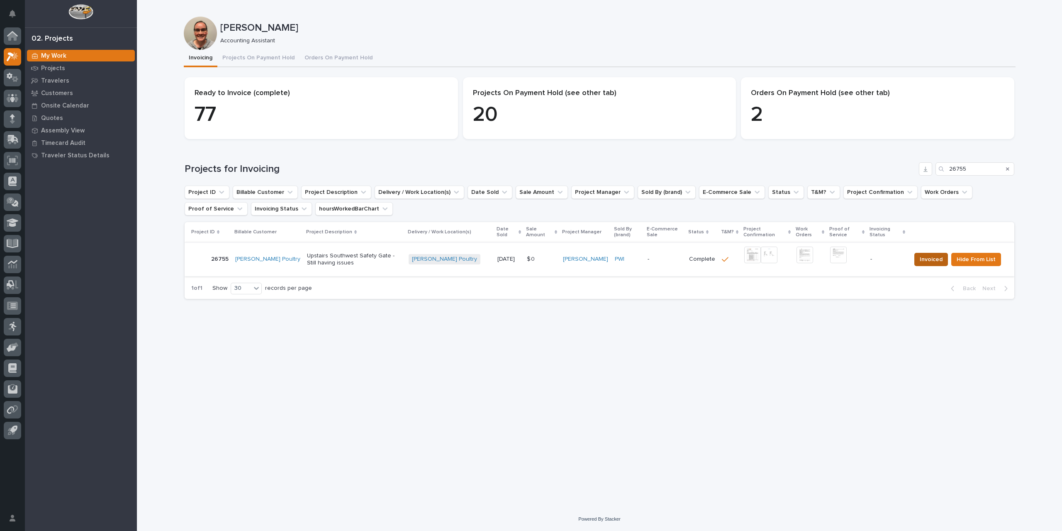
click at [928, 259] on span "Invoiced" at bounding box center [931, 259] width 23 height 10
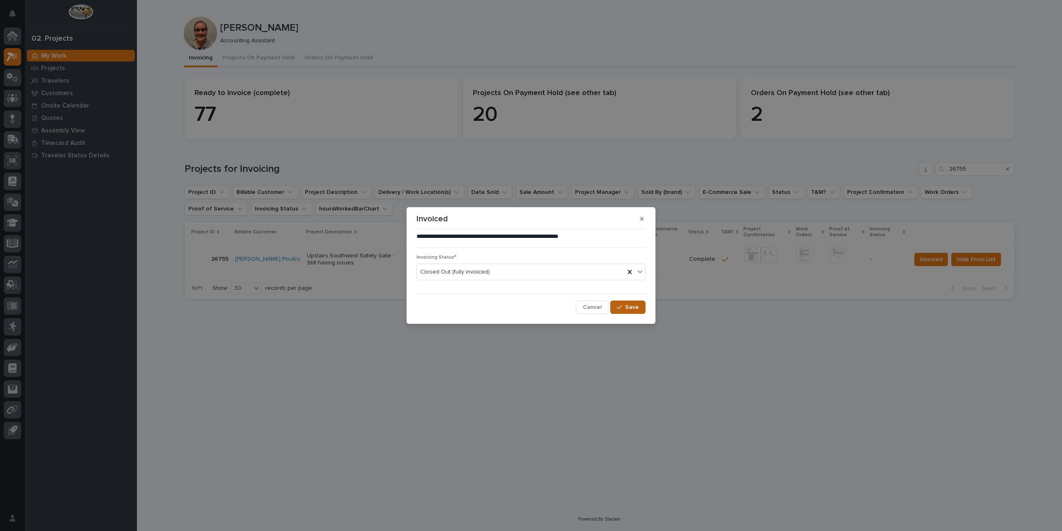
click at [630, 304] on span "Save" at bounding box center [632, 306] width 14 height 7
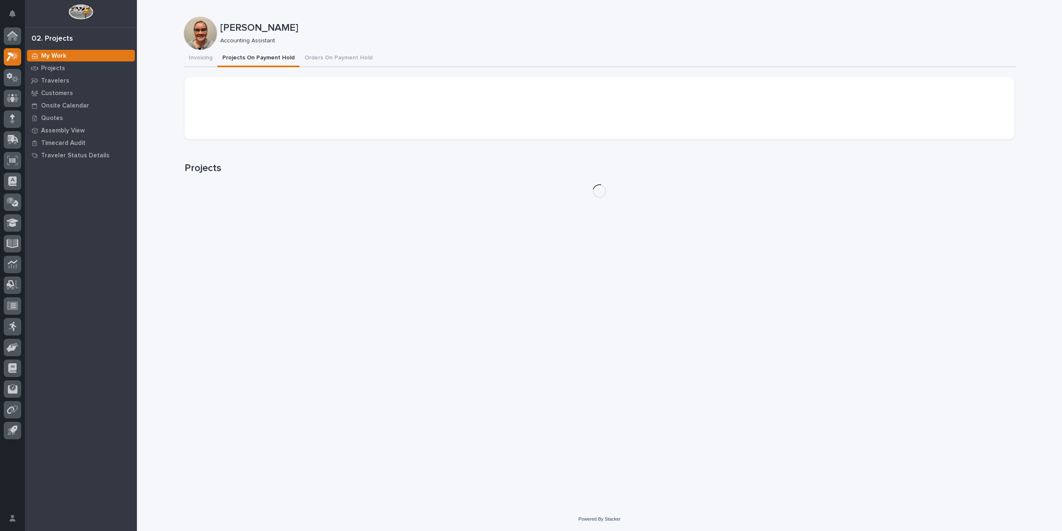
click at [254, 59] on button "Projects On Payment Hold" at bounding box center [258, 58] width 82 height 17
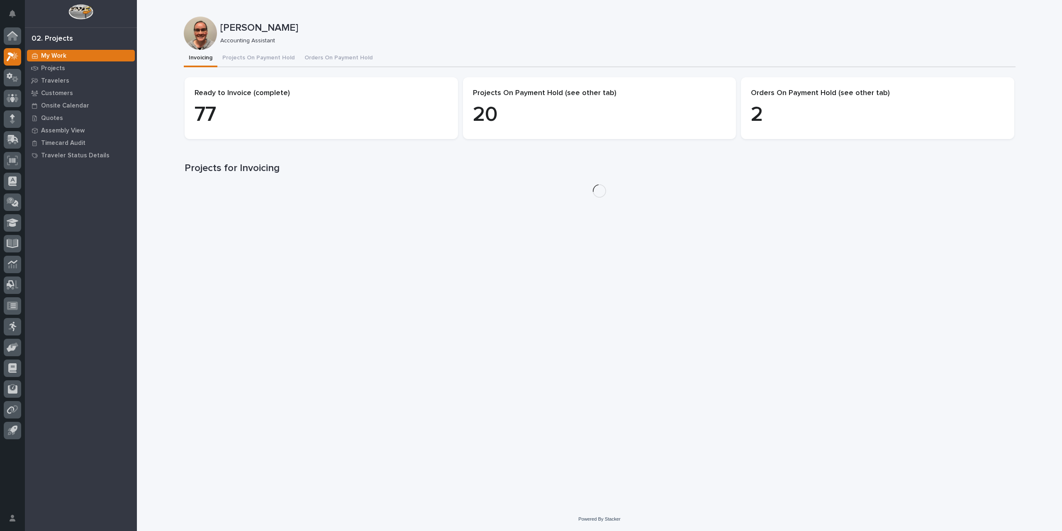
click at [199, 61] on button "Invoicing" at bounding box center [201, 58] width 34 height 17
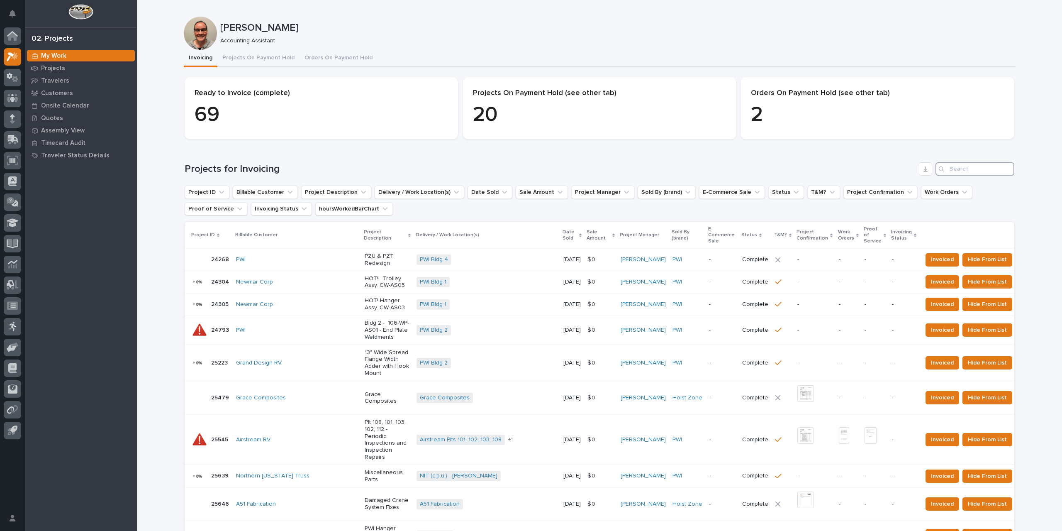
click at [973, 167] on input "Search" at bounding box center [975, 168] width 79 height 13
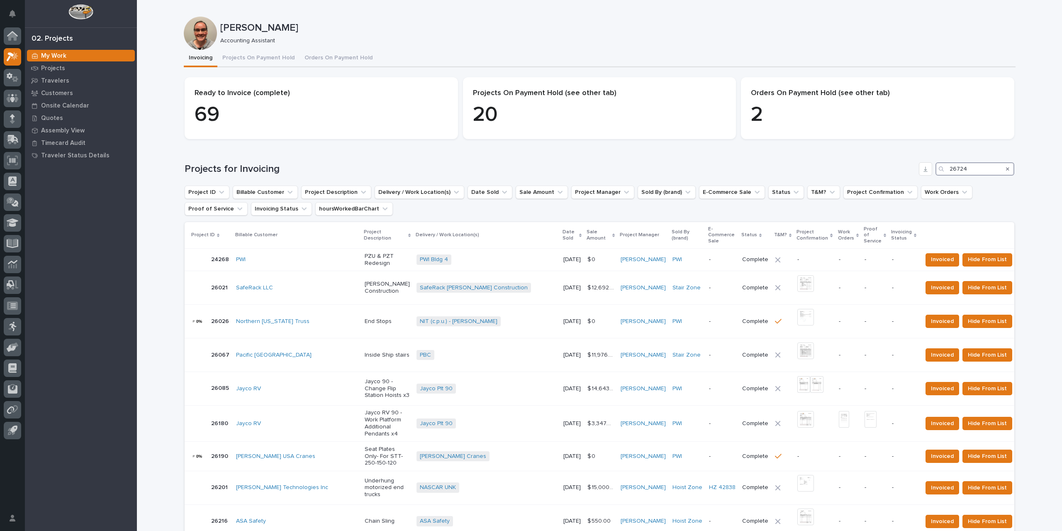
type input "26724"
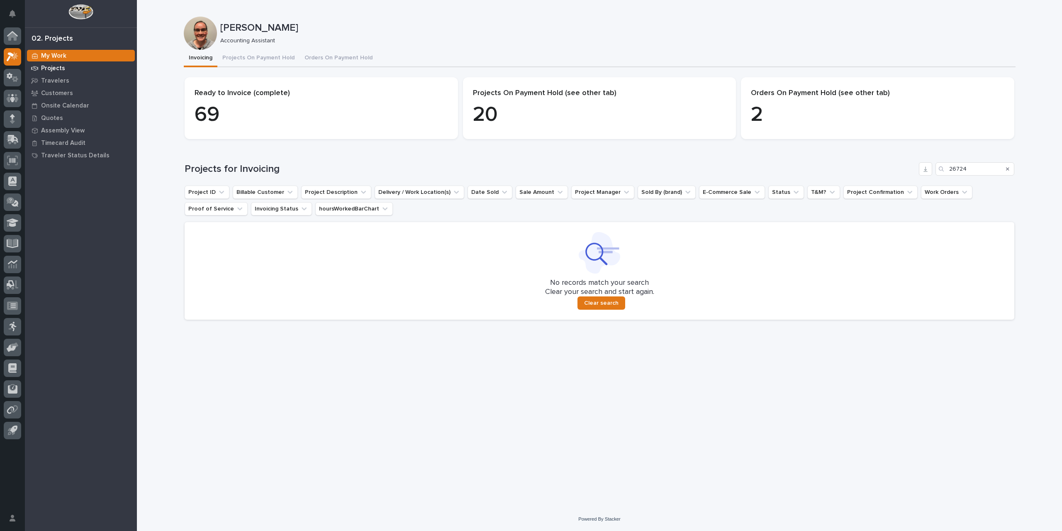
click at [66, 68] on div "Projects" at bounding box center [81, 68] width 108 height 12
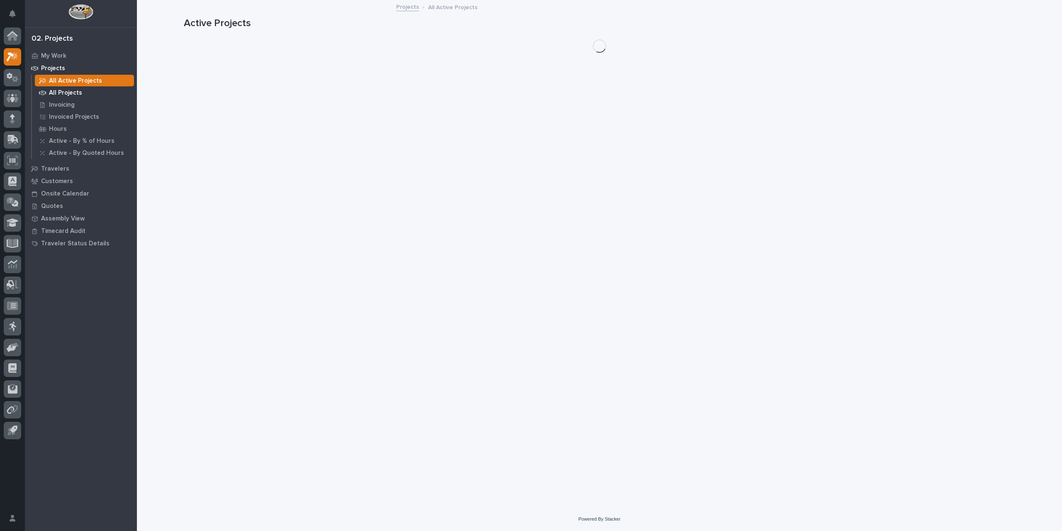
click at [71, 95] on p "All Projects" at bounding box center [65, 92] width 33 height 7
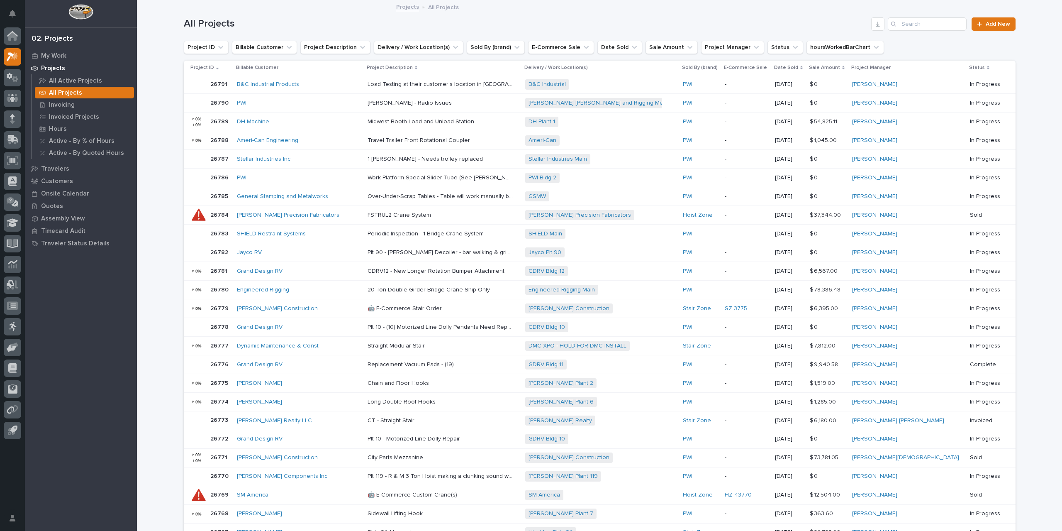
click at [924, 14] on div "All Projects Add New" at bounding box center [600, 21] width 832 height 40
click at [924, 20] on input "Search" at bounding box center [927, 23] width 79 height 13
type input "26724"
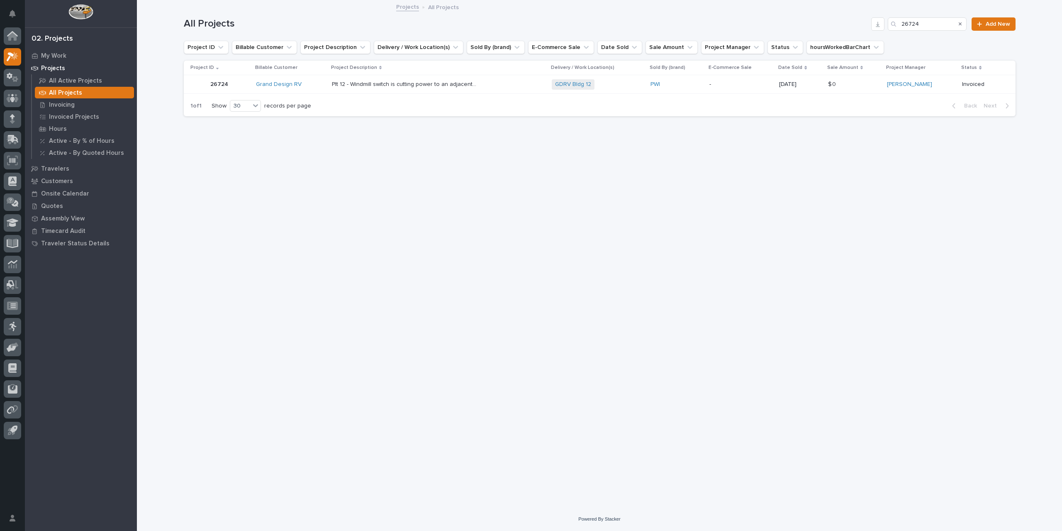
click at [723, 83] on p "-" at bounding box center [741, 84] width 63 height 7
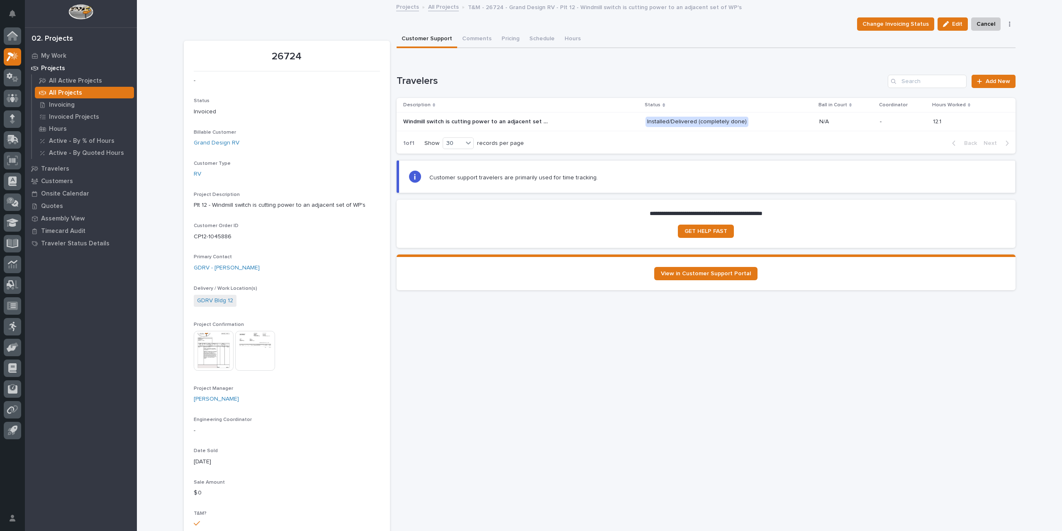
click at [206, 339] on img at bounding box center [214, 351] width 40 height 40
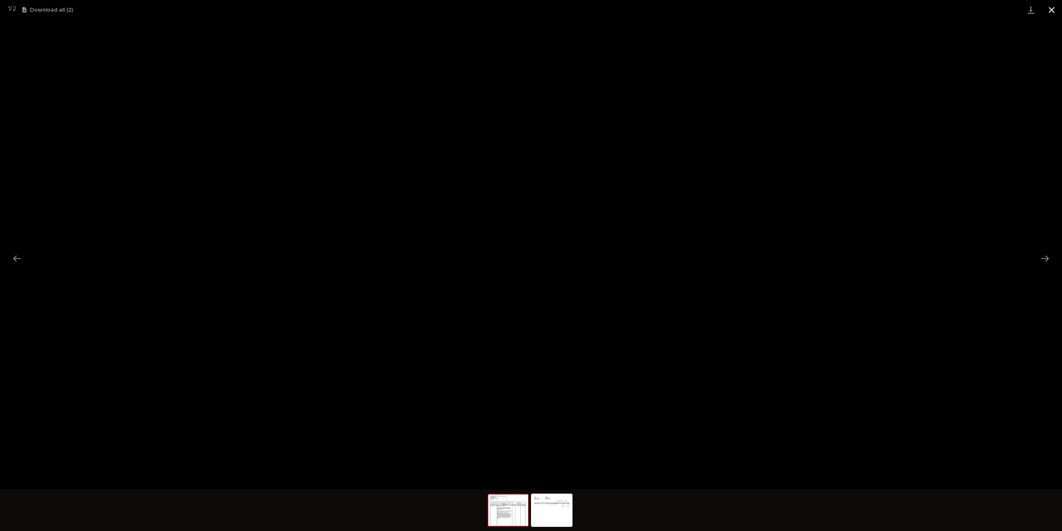
click at [1049, 11] on button "Close gallery" at bounding box center [1052, 10] width 21 height 20
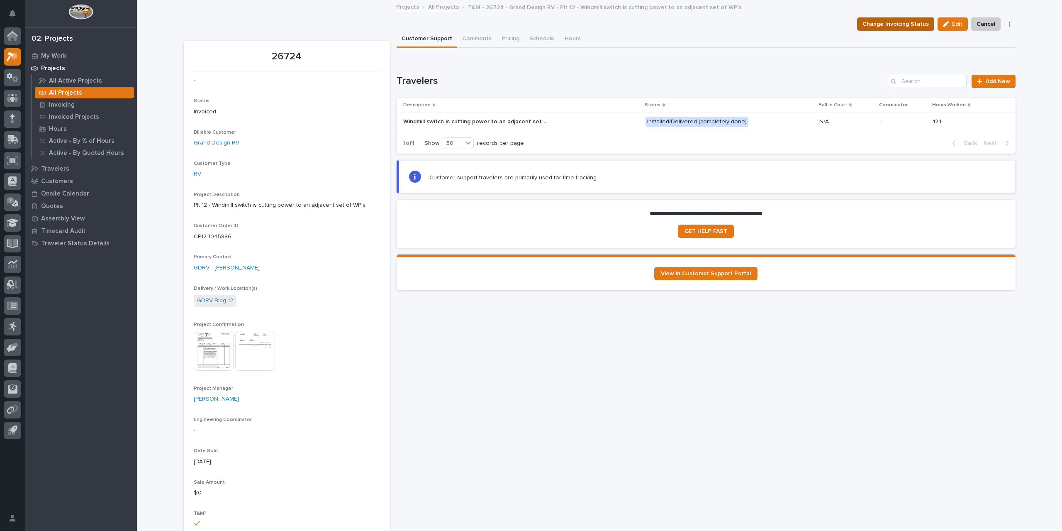
click at [901, 25] on span "Change Invoicing Status" at bounding box center [896, 24] width 66 height 10
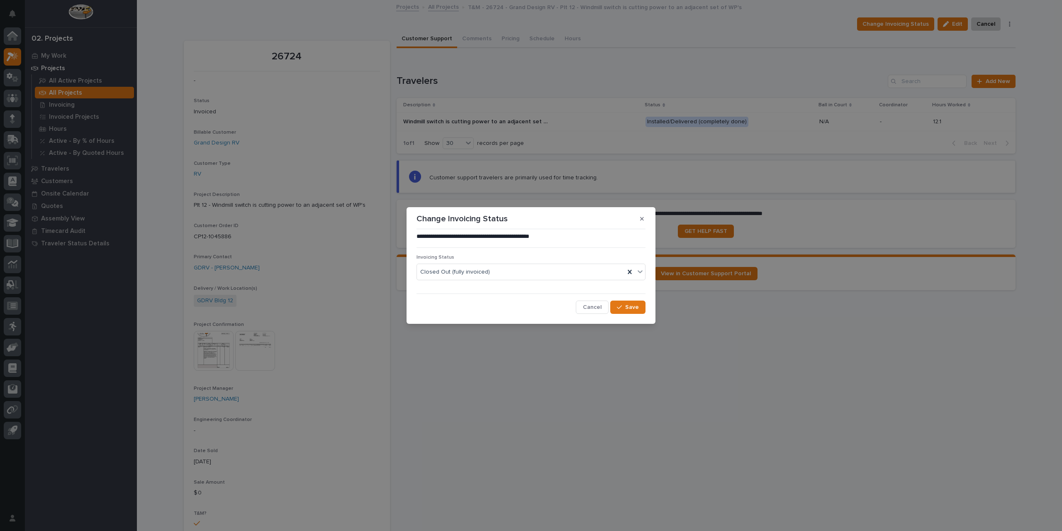
click at [657, 371] on div "**********" at bounding box center [531, 265] width 1062 height 531
click at [641, 219] on icon "button" at bounding box center [642, 219] width 4 height 6
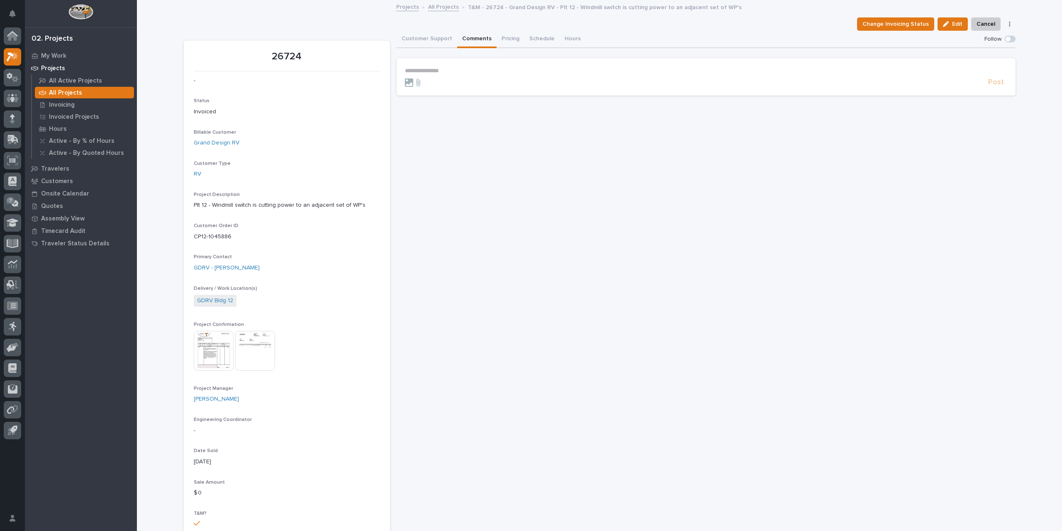
click at [483, 42] on button "Comments" at bounding box center [476, 39] width 39 height 17
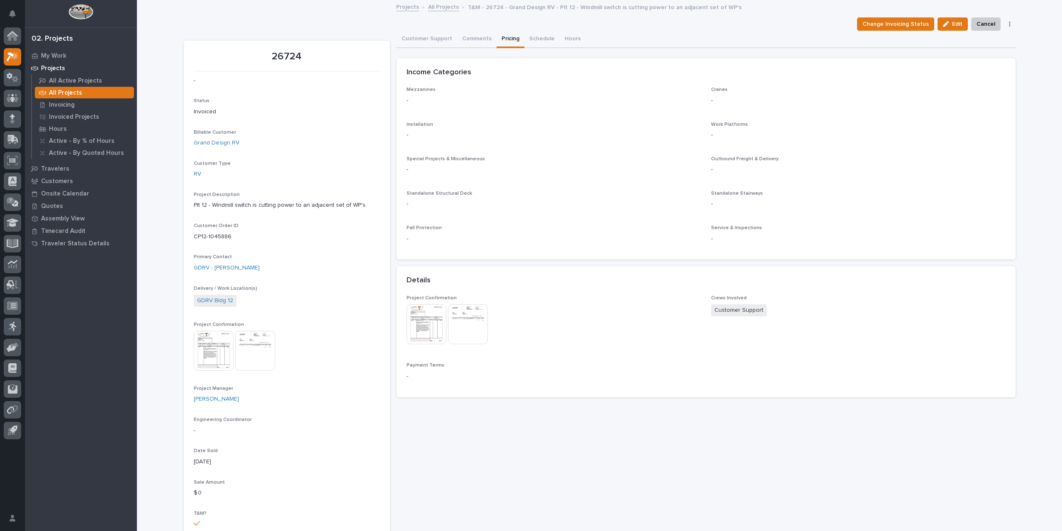
click at [507, 37] on button "Pricing" at bounding box center [511, 39] width 28 height 17
click at [527, 35] on button "Schedule" at bounding box center [541, 39] width 35 height 17
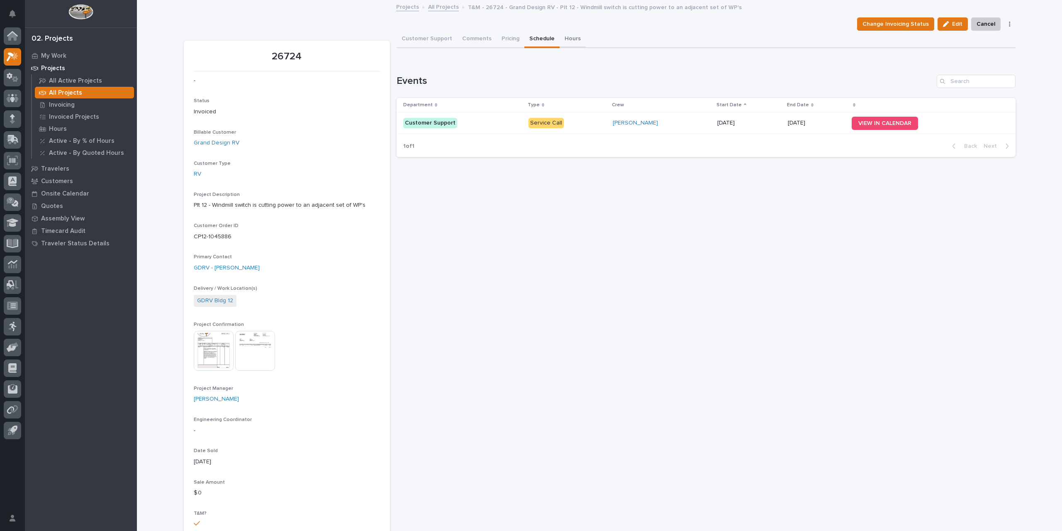
click at [570, 39] on button "Hours" at bounding box center [573, 39] width 26 height 17
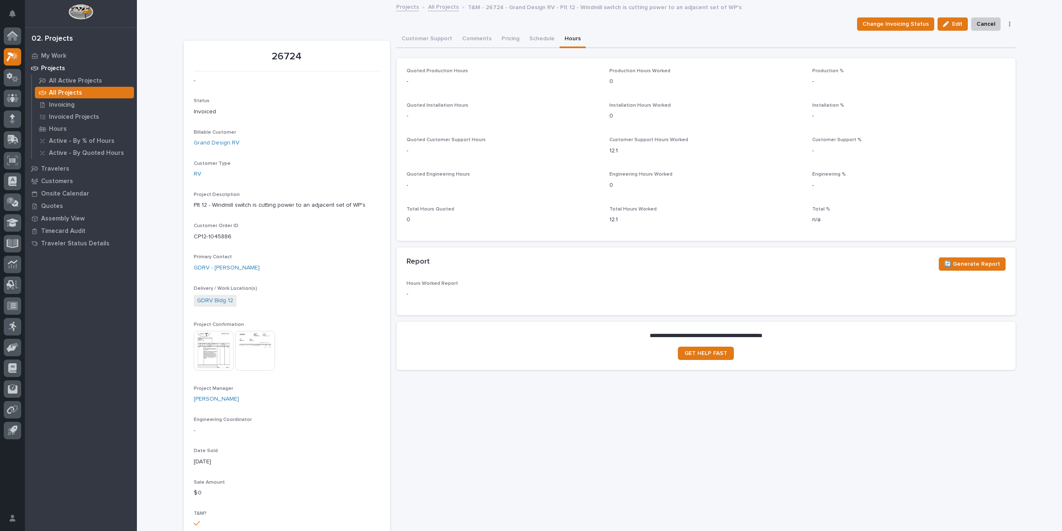
click at [1009, 23] on icon "button" at bounding box center [1010, 24] width 2 height 6
click at [683, 32] on div "Customer Support Comments Pricing Schedule Hours" at bounding box center [706, 39] width 619 height 17
click at [414, 39] on button "Customer Support" at bounding box center [427, 39] width 61 height 17
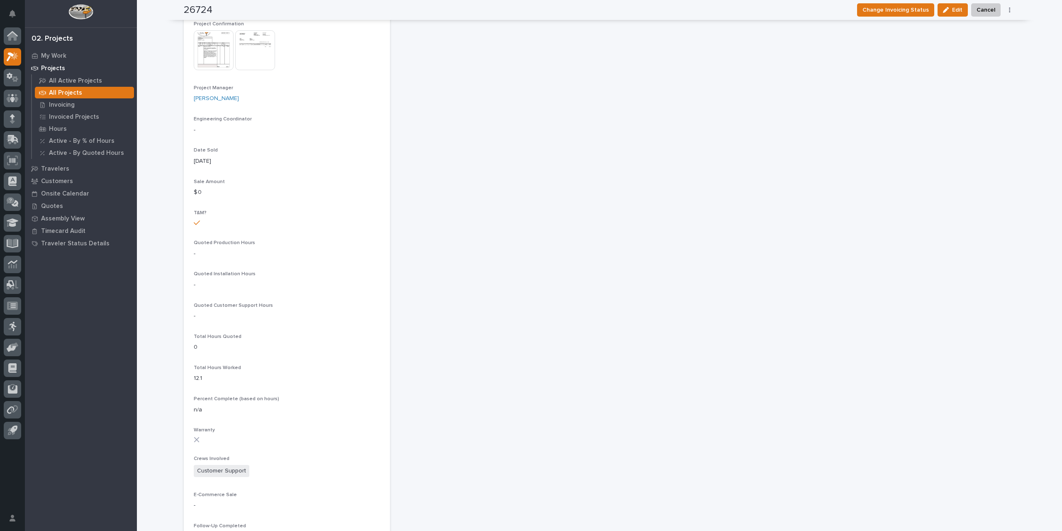
scroll to position [295, 0]
click at [224, 52] on img at bounding box center [214, 56] width 40 height 40
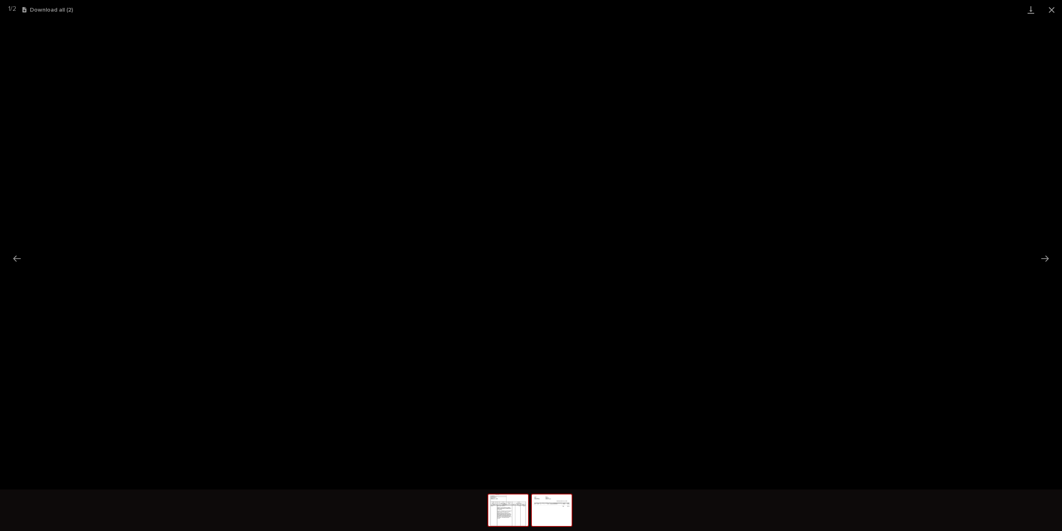
click at [558, 515] on img at bounding box center [552, 510] width 40 height 32
click at [1044, 259] on button "Next slide" at bounding box center [1045, 258] width 17 height 16
click at [1045, 9] on button "Close gallery" at bounding box center [1052, 10] width 21 height 20
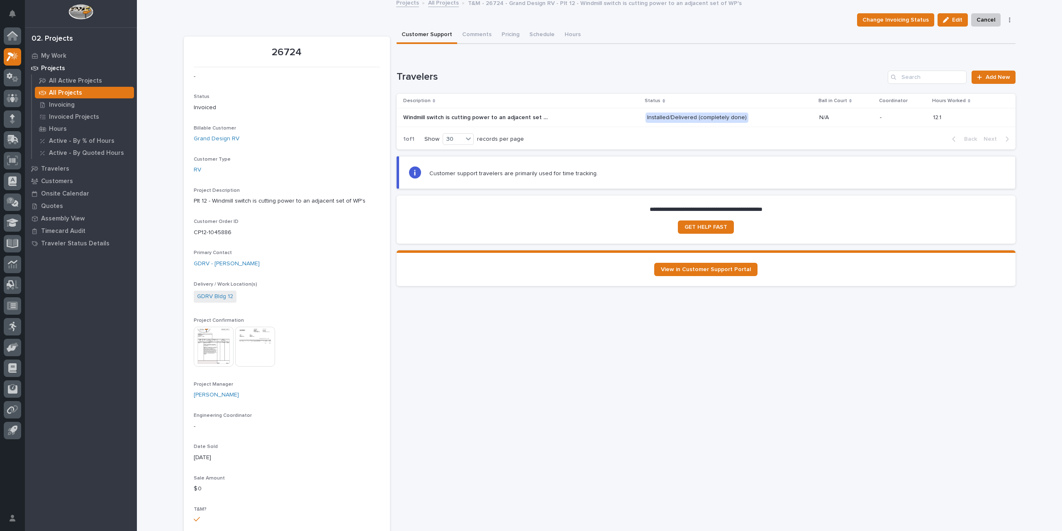
scroll to position [0, 0]
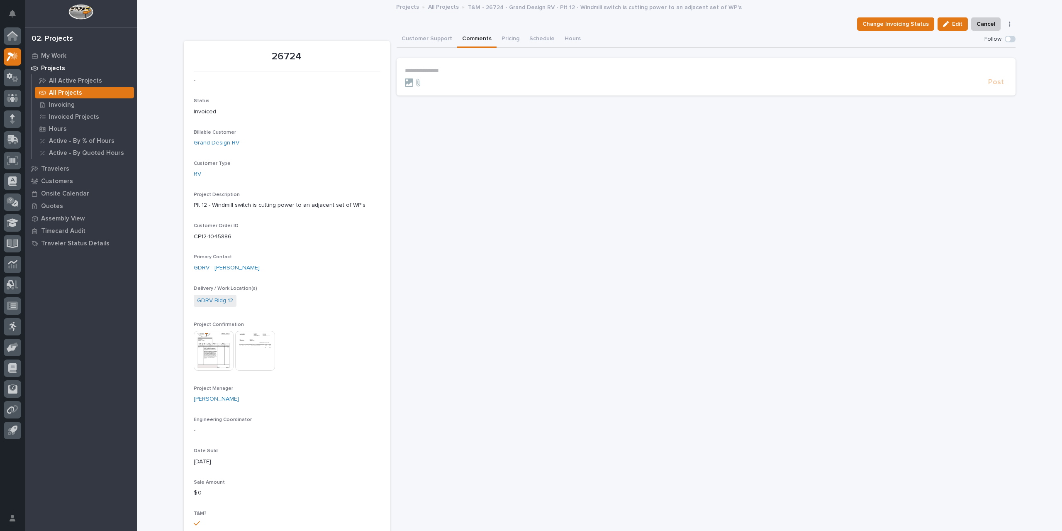
click at [460, 40] on button "Comments" at bounding box center [476, 39] width 39 height 17
click at [429, 34] on button "Customer Support" at bounding box center [427, 39] width 61 height 17
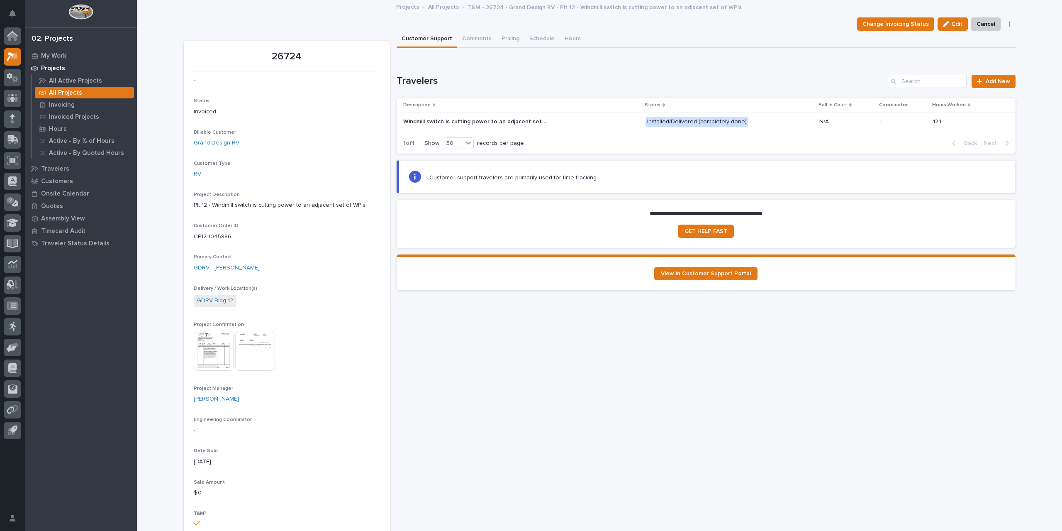
click at [487, 120] on p "Windmill switch is cutting power to an adjacent set of WP's" at bounding box center [476, 121] width 147 height 9
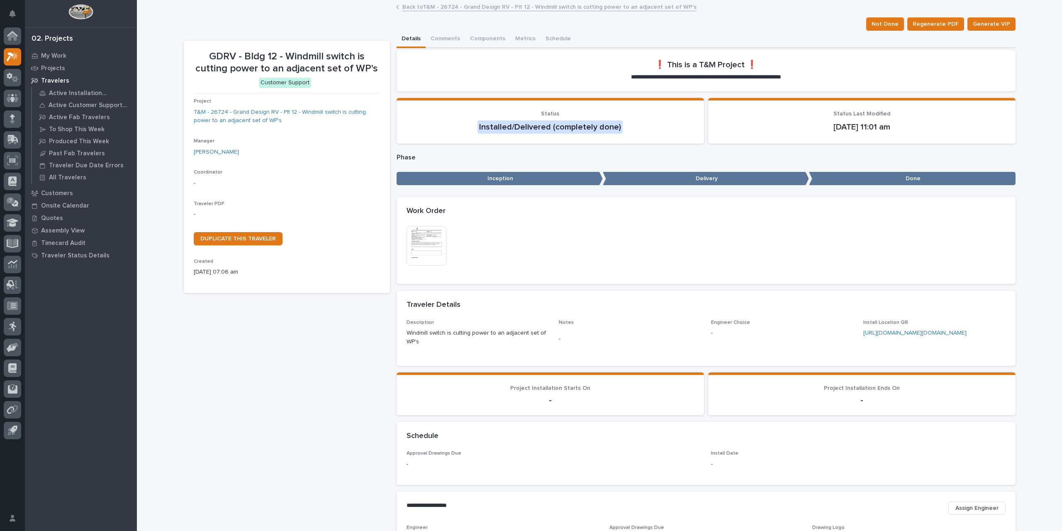
click at [433, 245] on img at bounding box center [427, 246] width 40 height 40
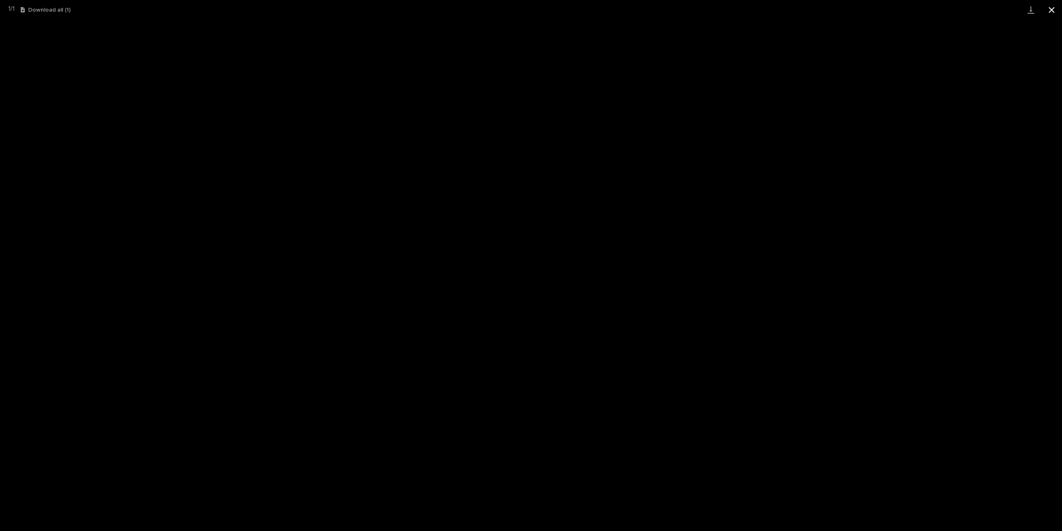
click at [1054, 8] on button "Close gallery" at bounding box center [1052, 10] width 21 height 20
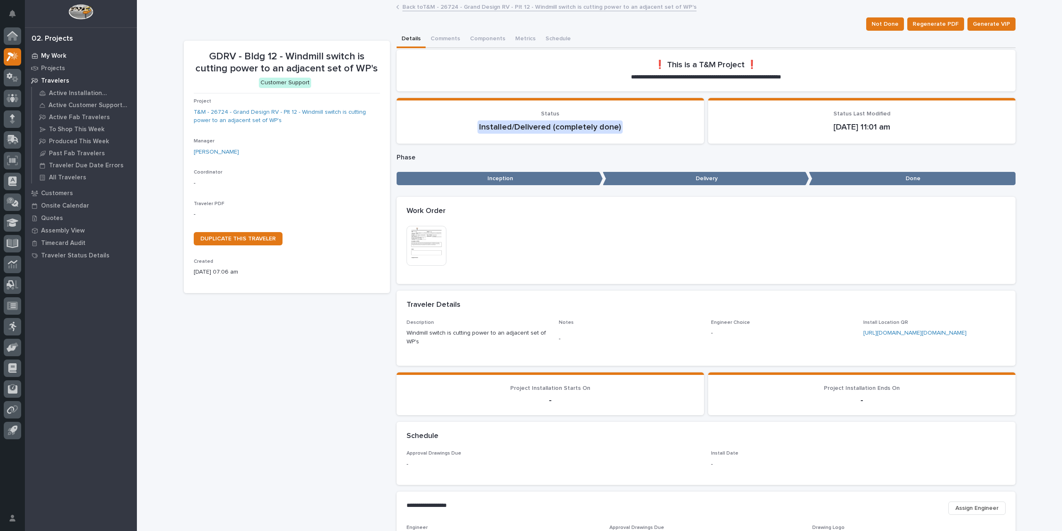
click at [46, 56] on p "My Work" at bounding box center [53, 55] width 25 height 7
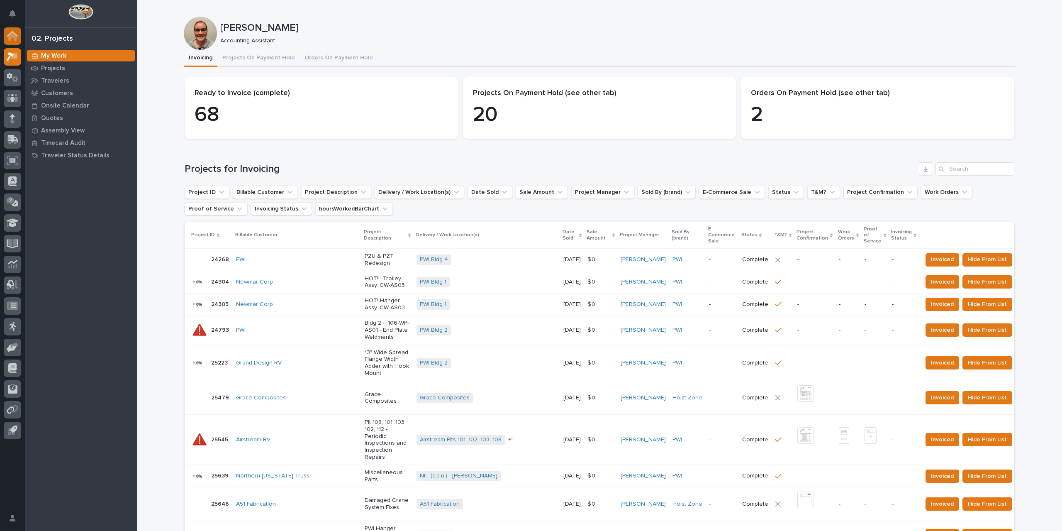
click at [9, 35] on icon at bounding box center [12, 36] width 8 height 8
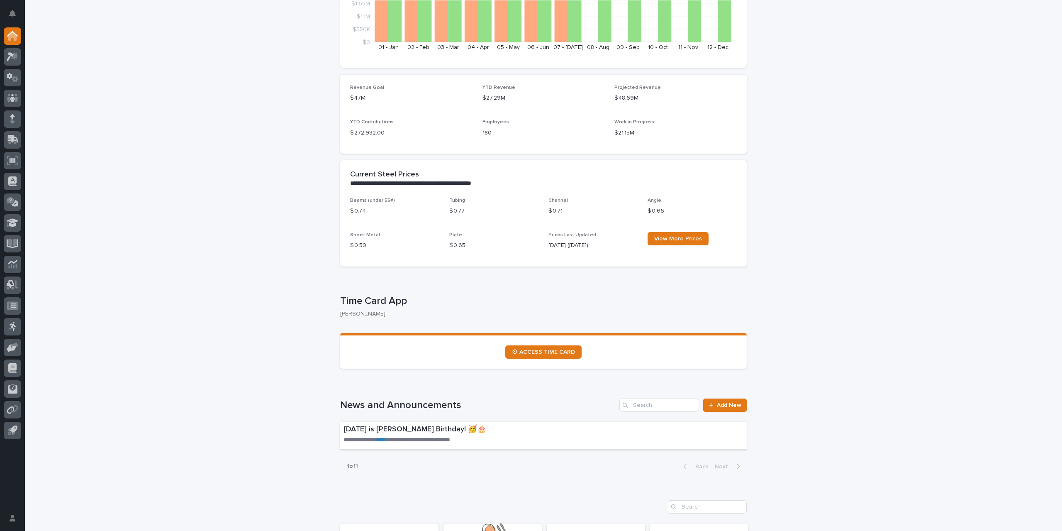
scroll to position [249, 0]
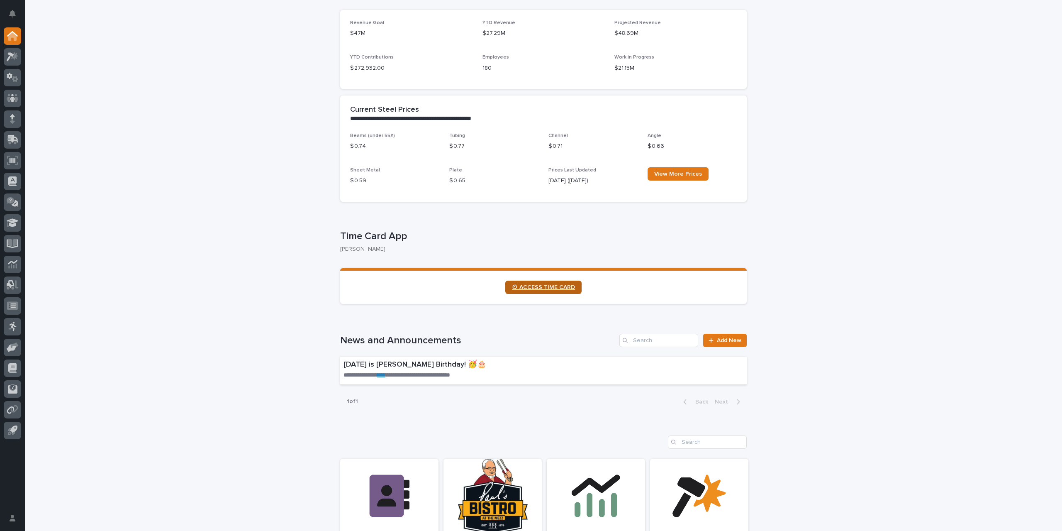
click at [540, 288] on span "⏲ ACCESS TIME CARD" at bounding box center [543, 287] width 63 height 6
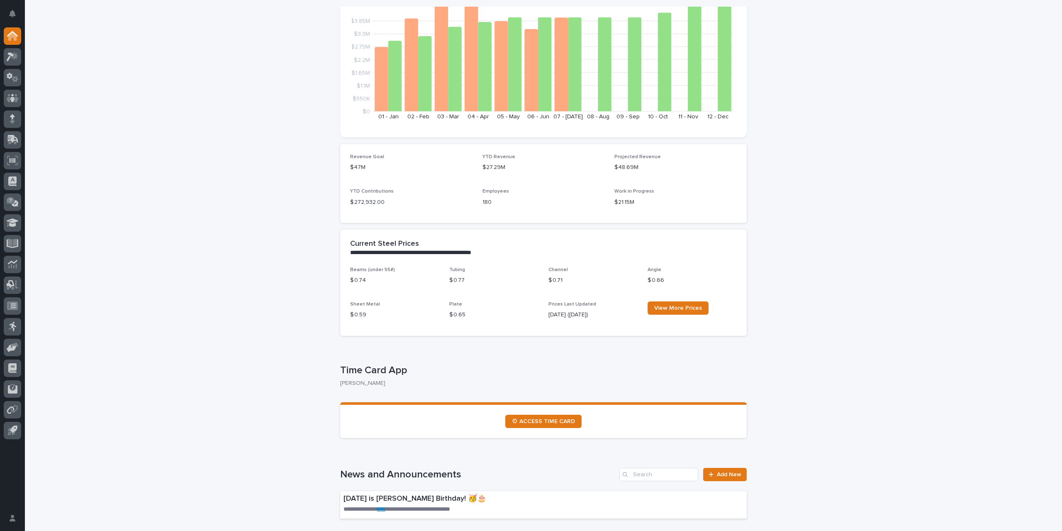
scroll to position [0, 0]
